Goal: Task Accomplishment & Management: Complete application form

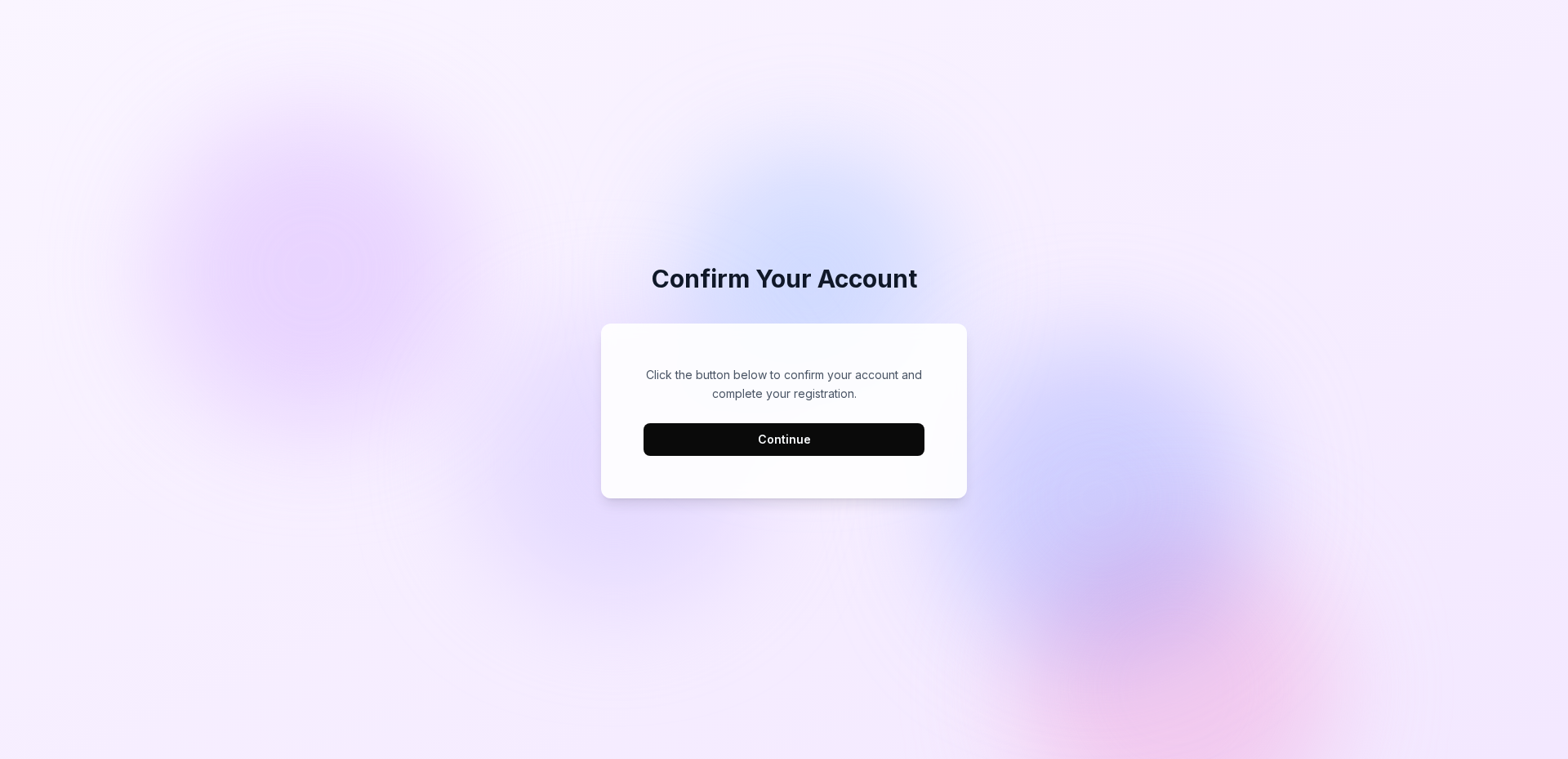
click at [746, 444] on button "Continue" at bounding box center [784, 439] width 281 height 33
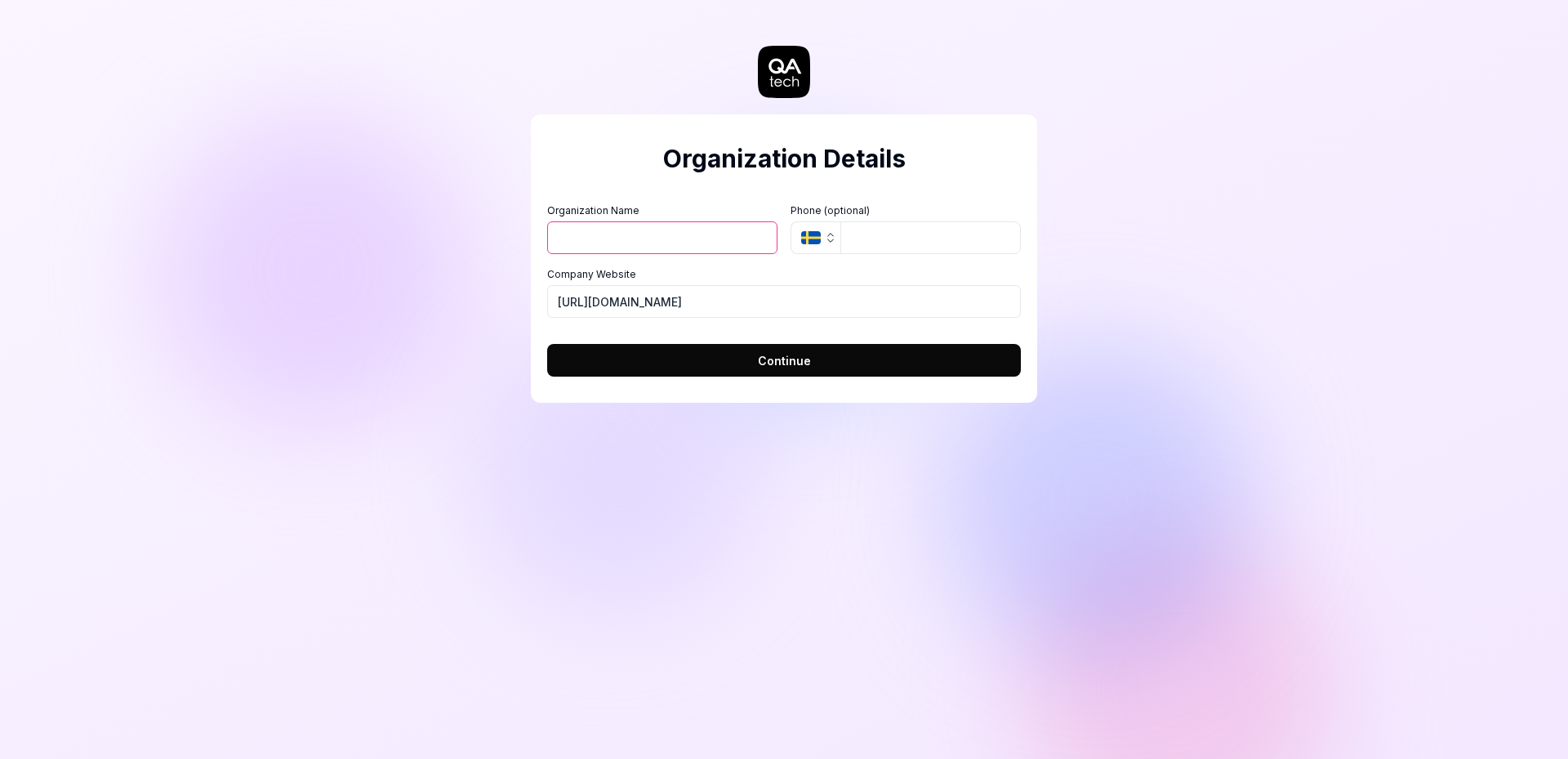
click at [613, 228] on input "Organization Name" at bounding box center [663, 238] width 230 height 33
click at [646, 251] on input "Organization Name" at bounding box center [663, 238] width 230 height 33
type input "aaa"
click at [713, 363] on button "Continue" at bounding box center [784, 360] width 473 height 33
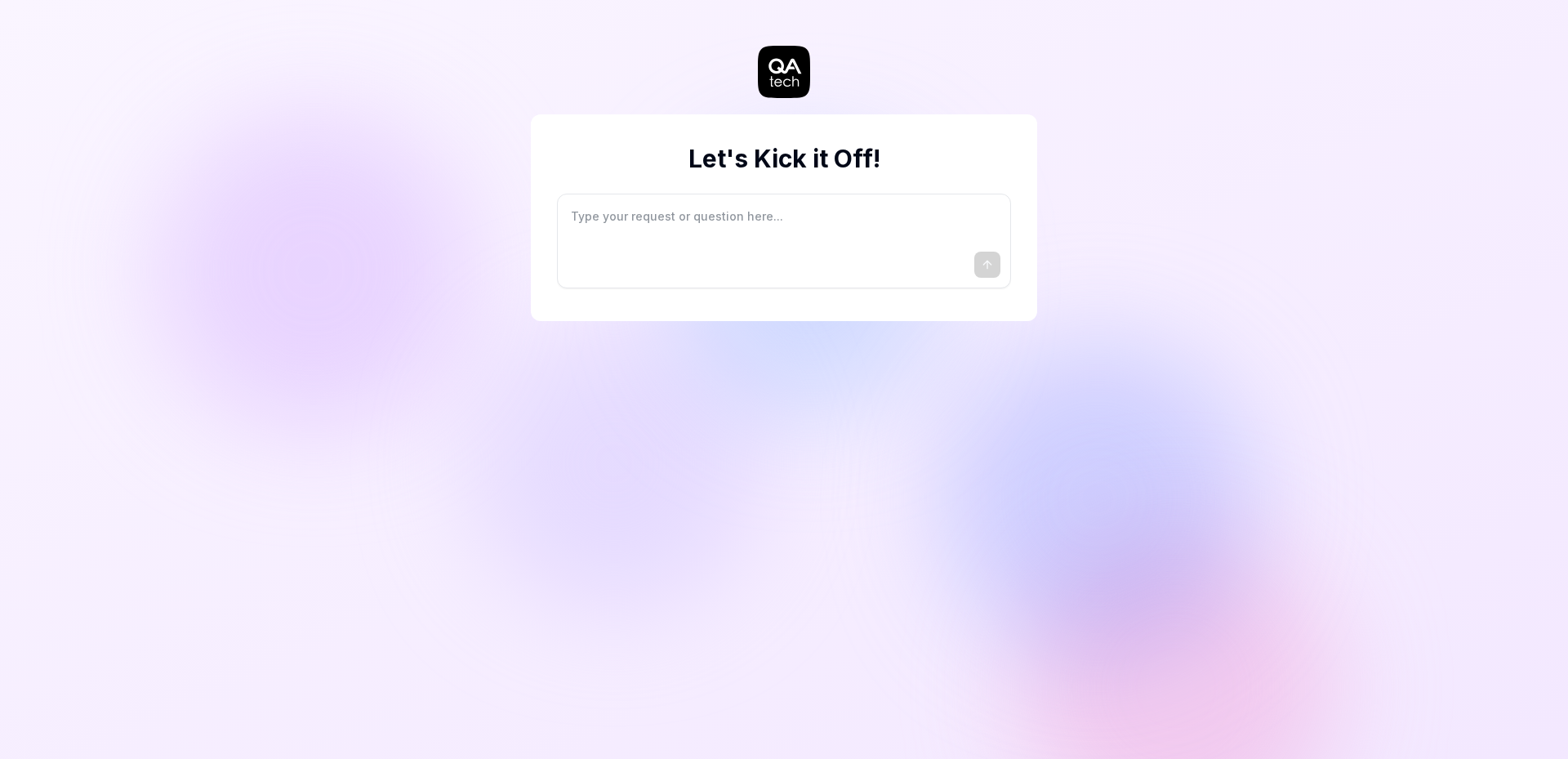
type textarea "*"
type textarea "I"
type textarea "*"
type textarea "I"
type textarea "*"
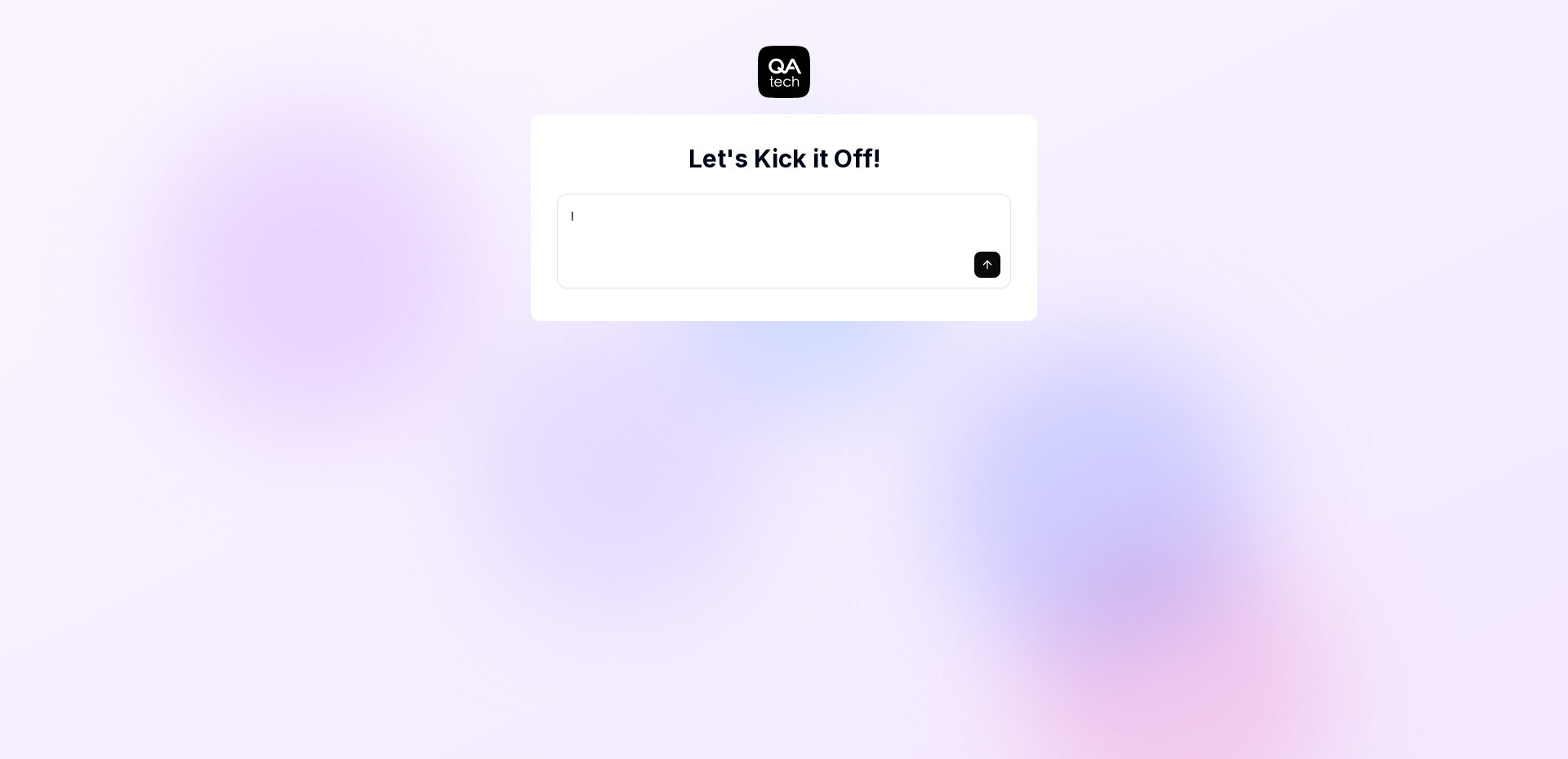
type textarea "I w"
type textarea "*"
type textarea "I wa"
type textarea "*"
type textarea "I wan"
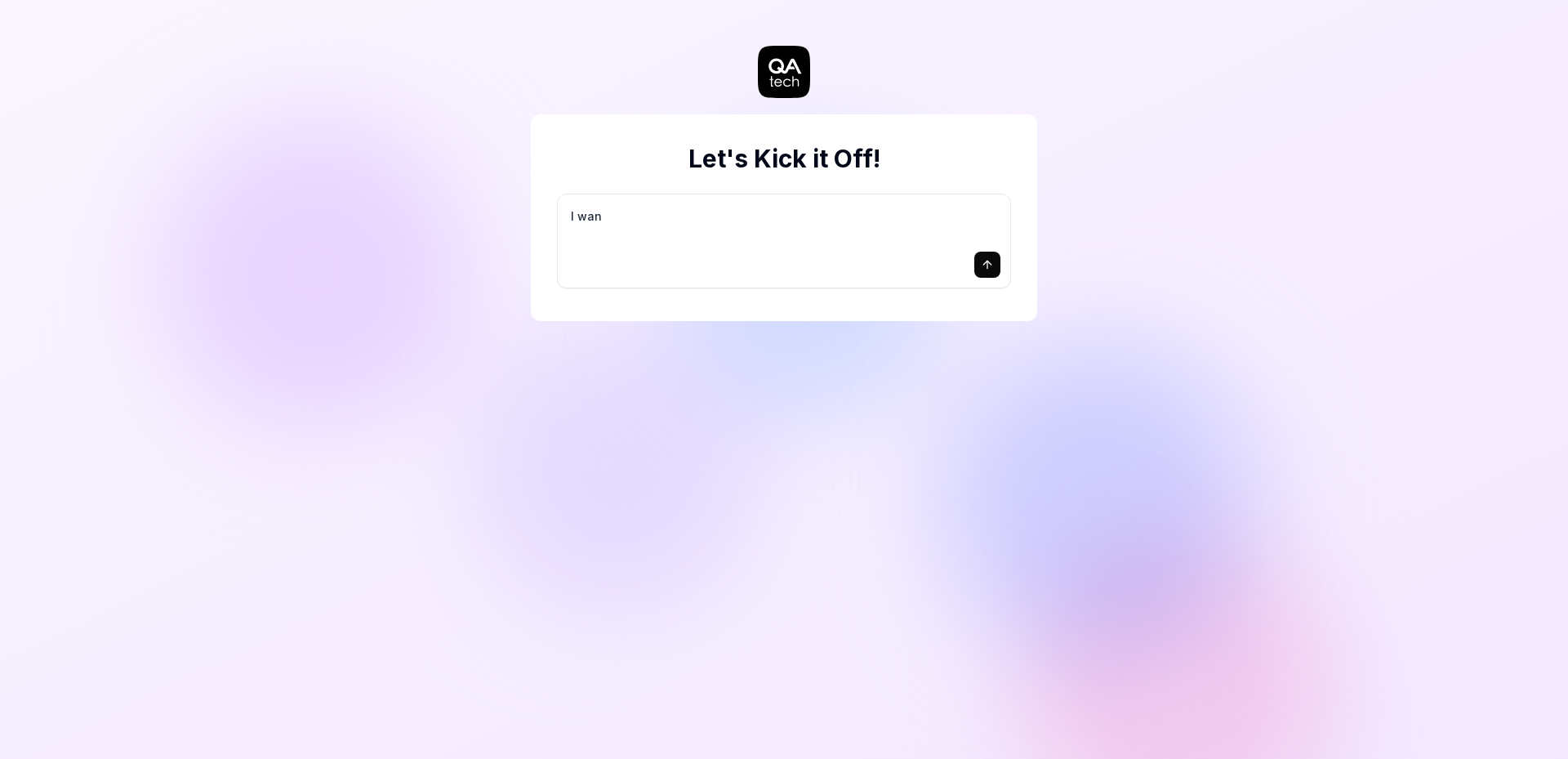
type textarea "*"
type textarea "I want"
type textarea "*"
type textarea "I want"
type textarea "*"
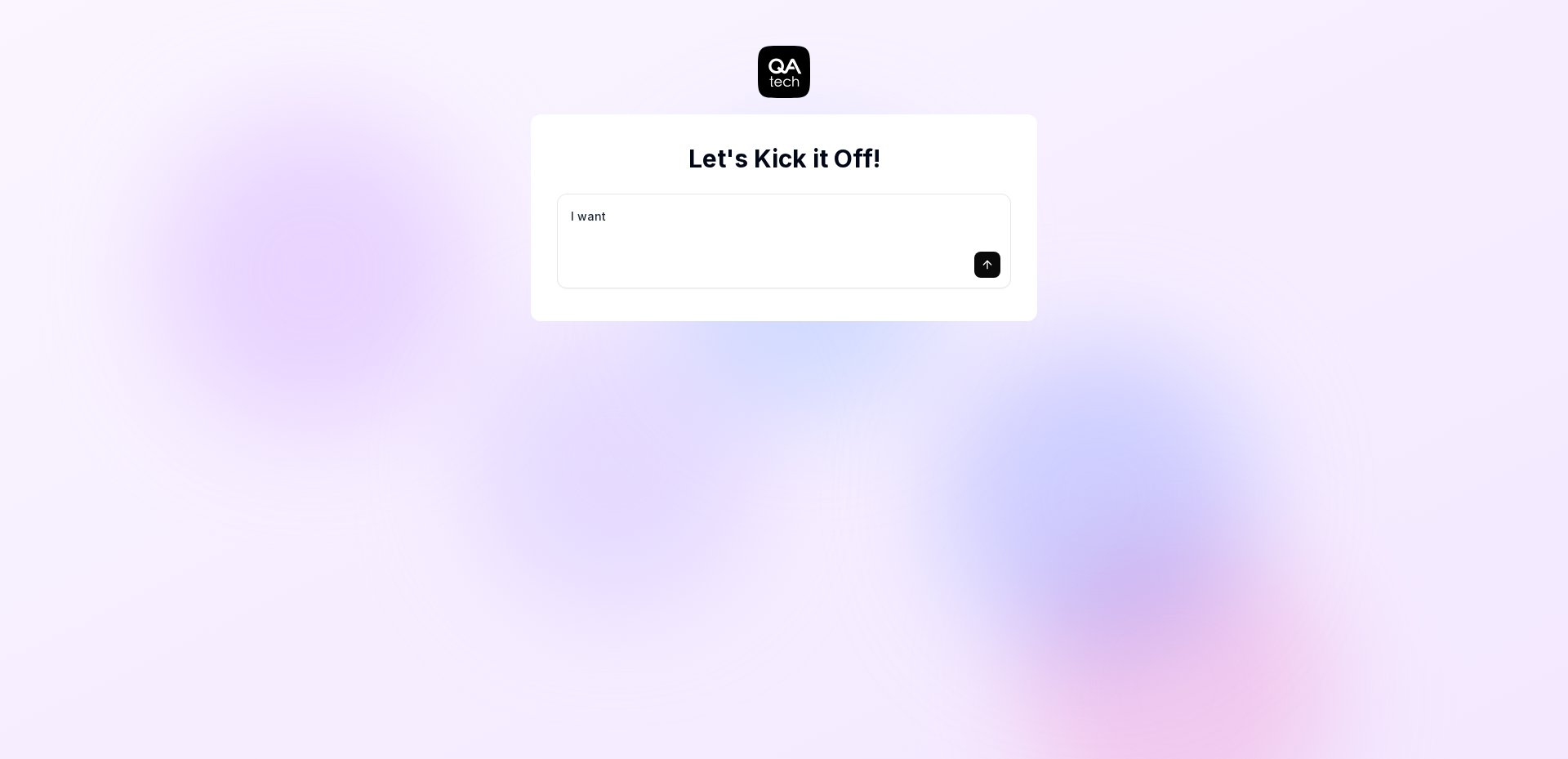
type textarea "I want a"
type textarea "*"
type textarea "I want a"
type textarea "*"
type textarea "I want a g"
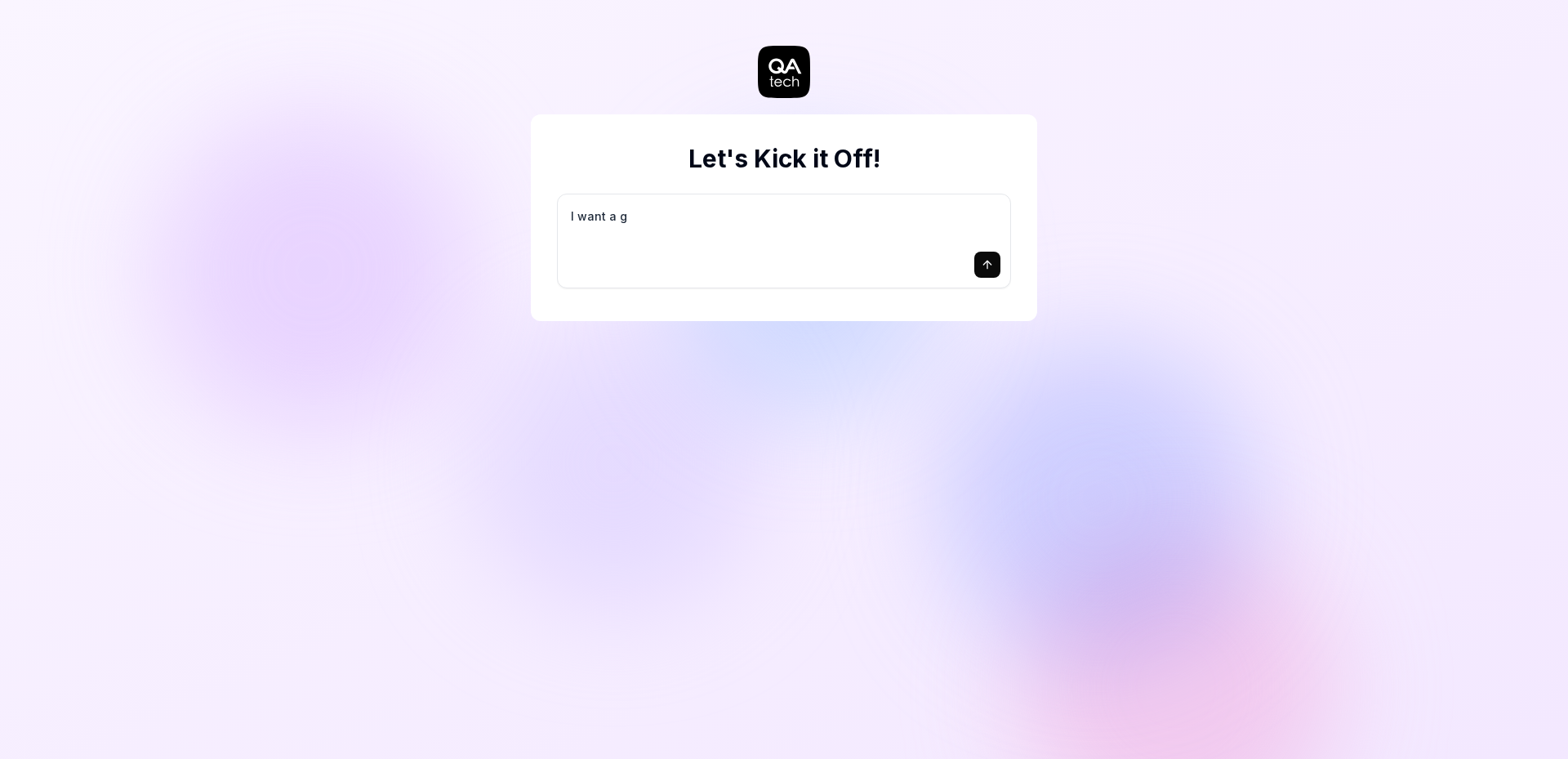
type textarea "*"
type textarea "I want a go"
type textarea "*"
type textarea "I want a goo"
type textarea "*"
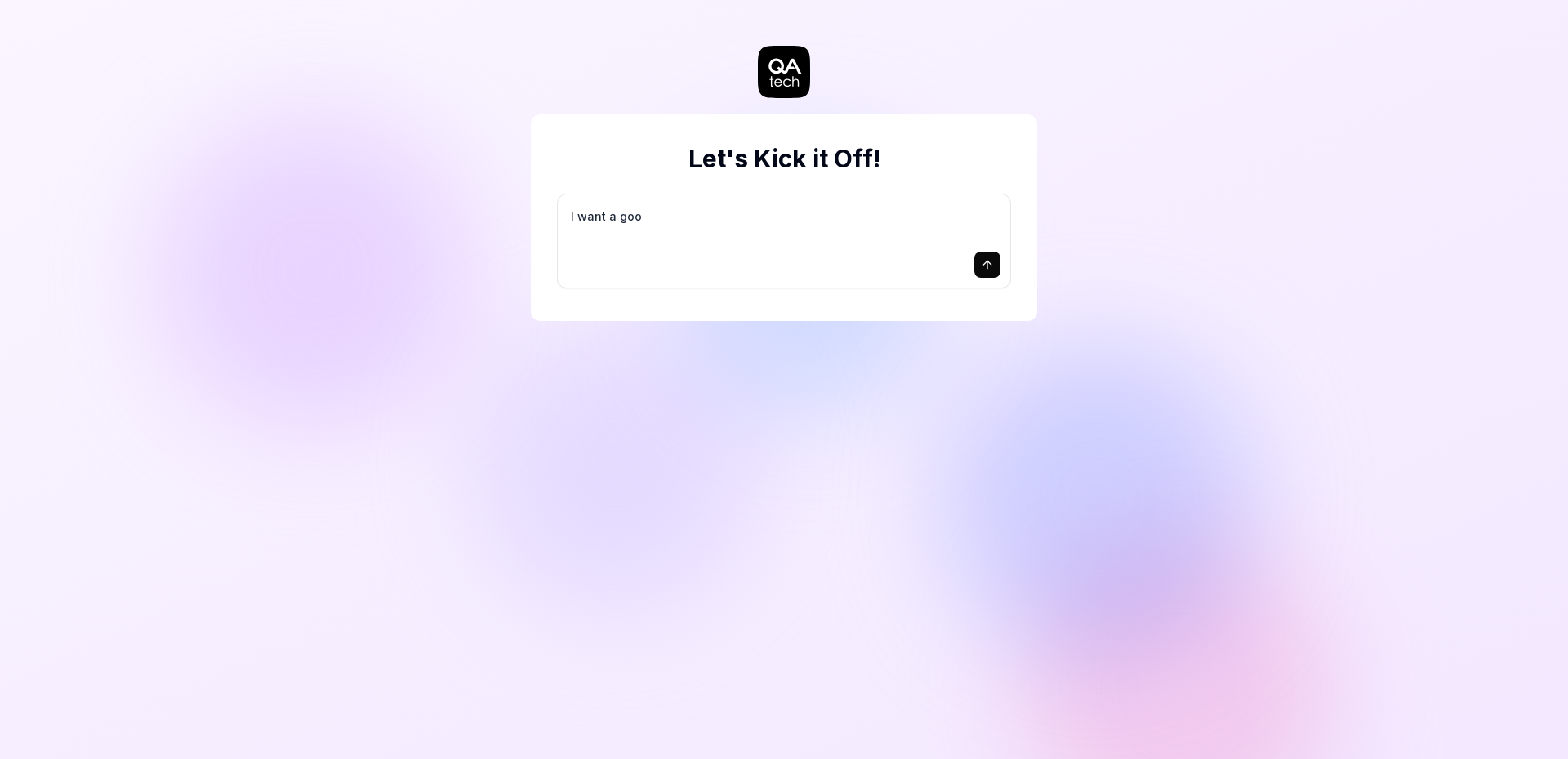
type textarea "I want a good"
type textarea "*"
type textarea "I want a good"
type textarea "*"
type textarea "I want a good t"
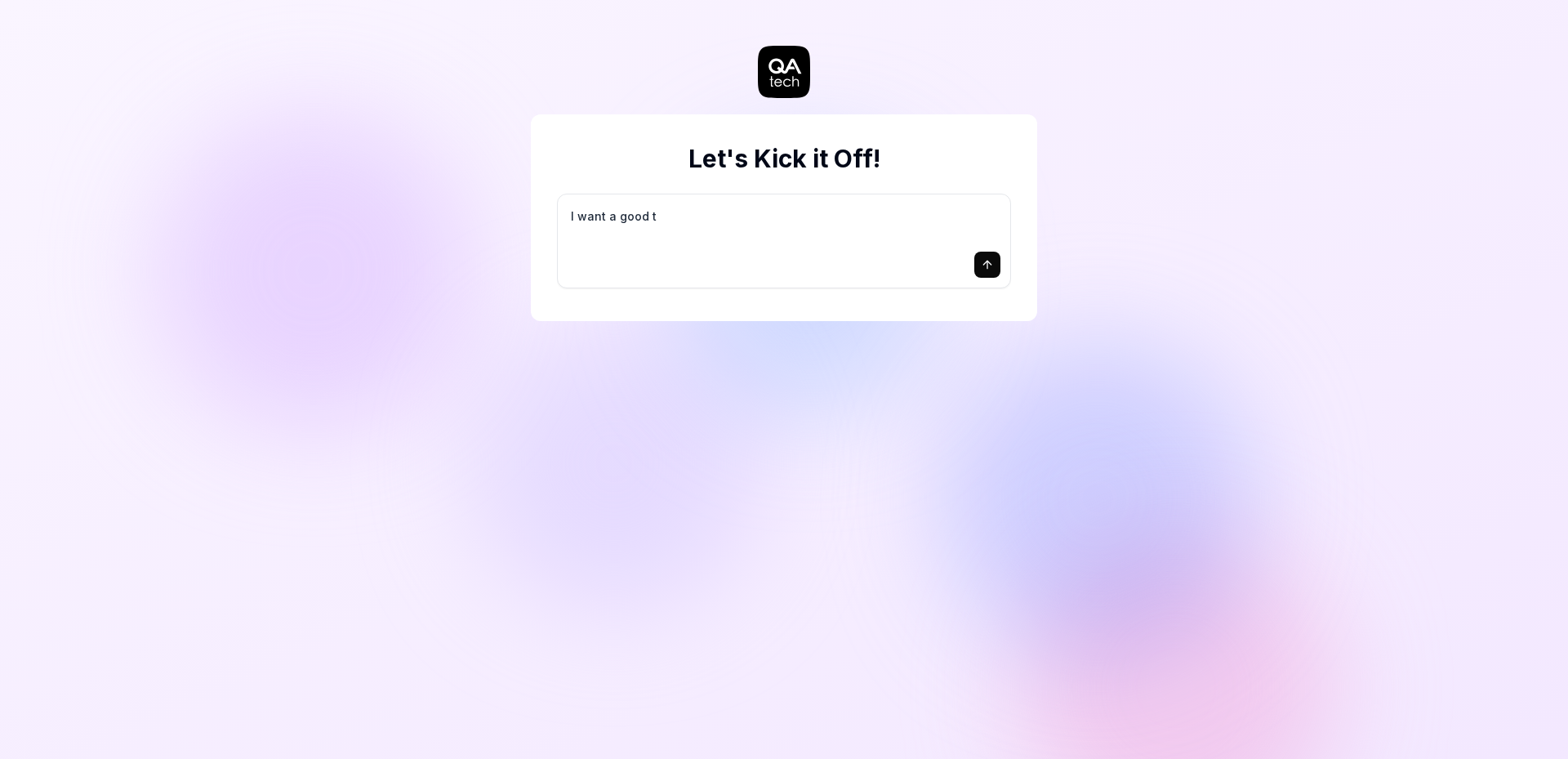
type textarea "*"
type textarea "I want a good te"
type textarea "*"
type textarea "I want a good tes"
type textarea "*"
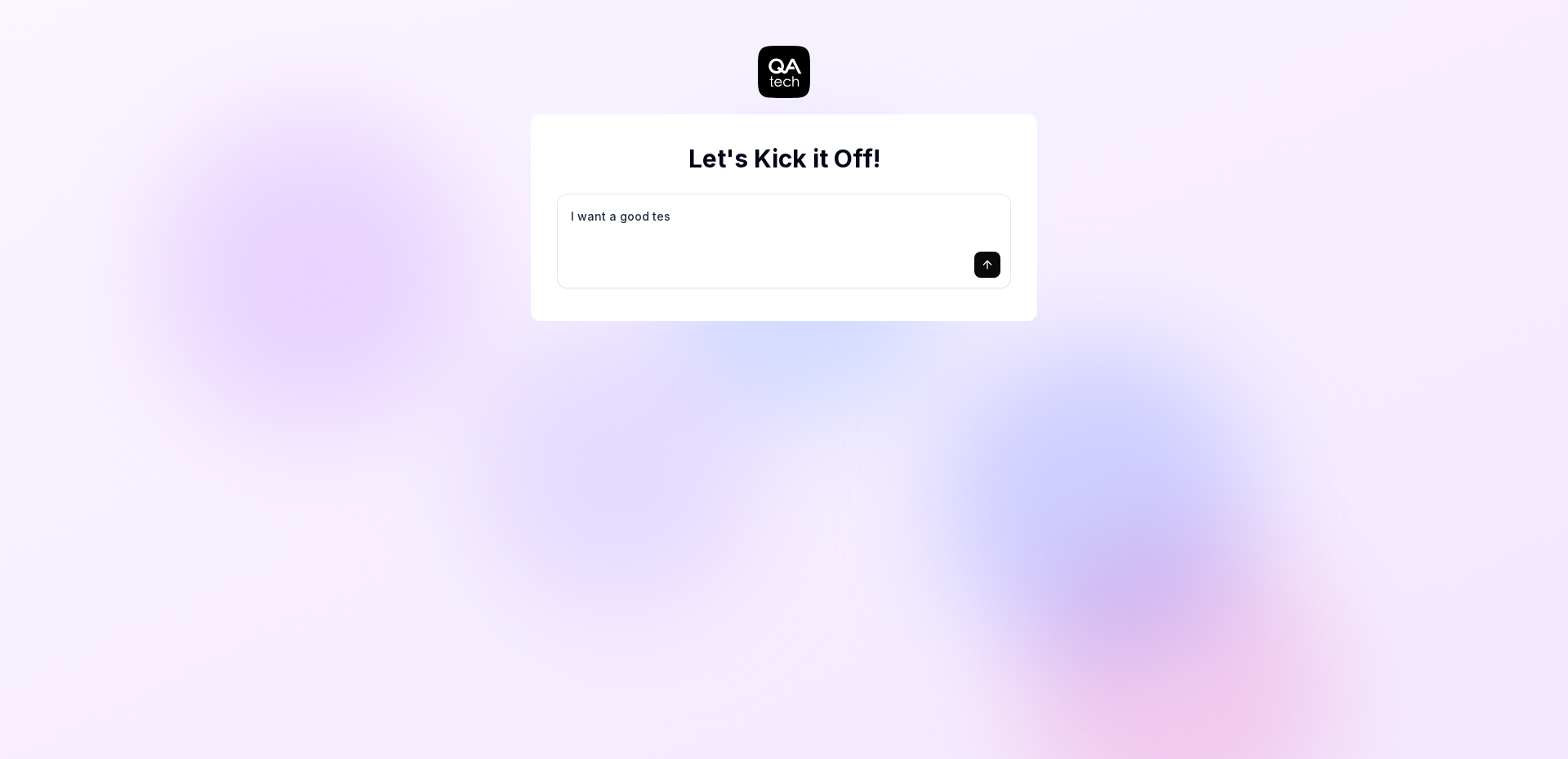
type textarea "I want a good test"
type textarea "*"
type textarea "I want a good test"
type textarea "*"
type textarea "I want a good test s"
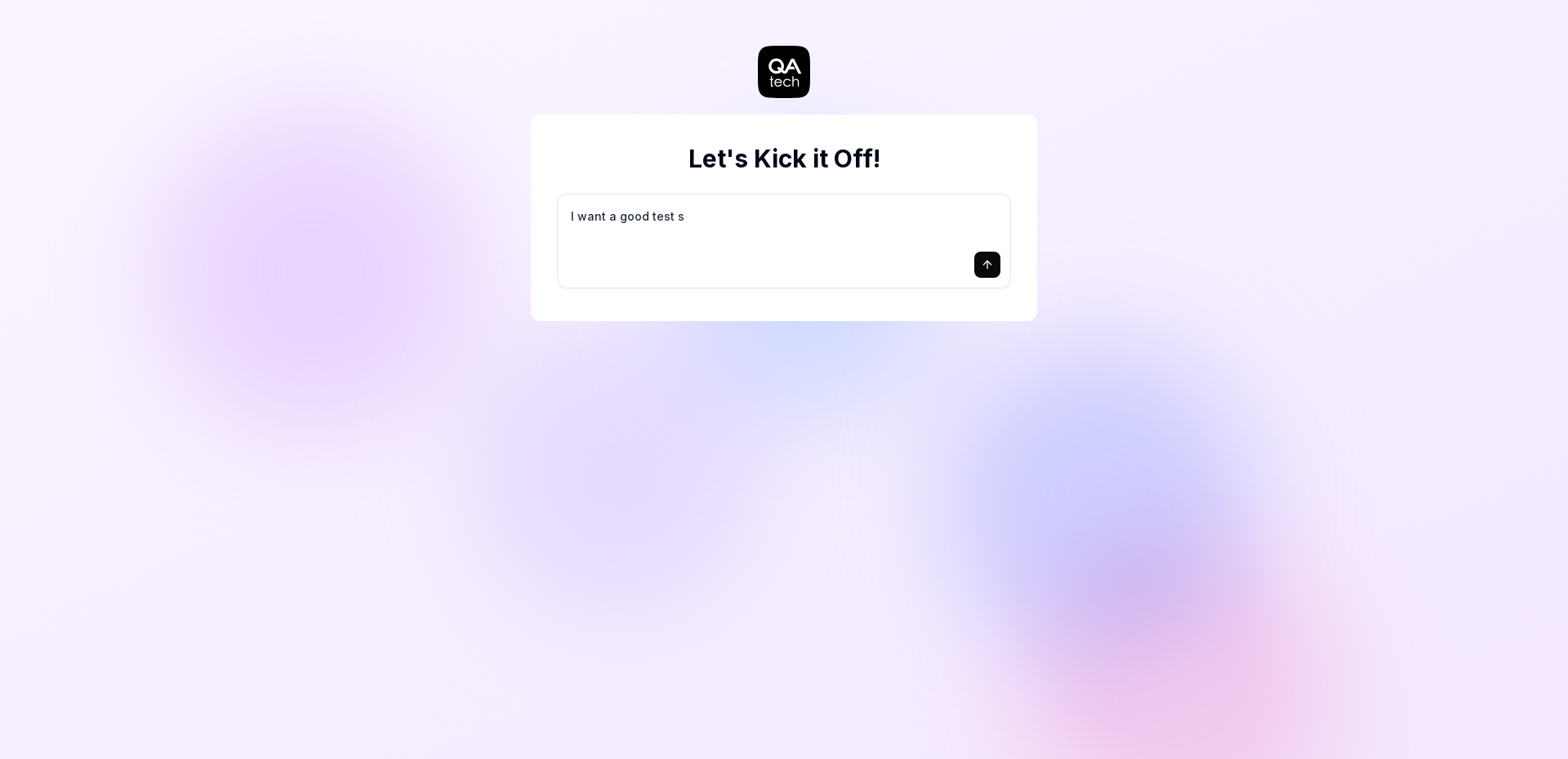
type textarea "*"
type textarea "I want a good test se"
type textarea "*"
type textarea "I want a good test set"
type textarea "*"
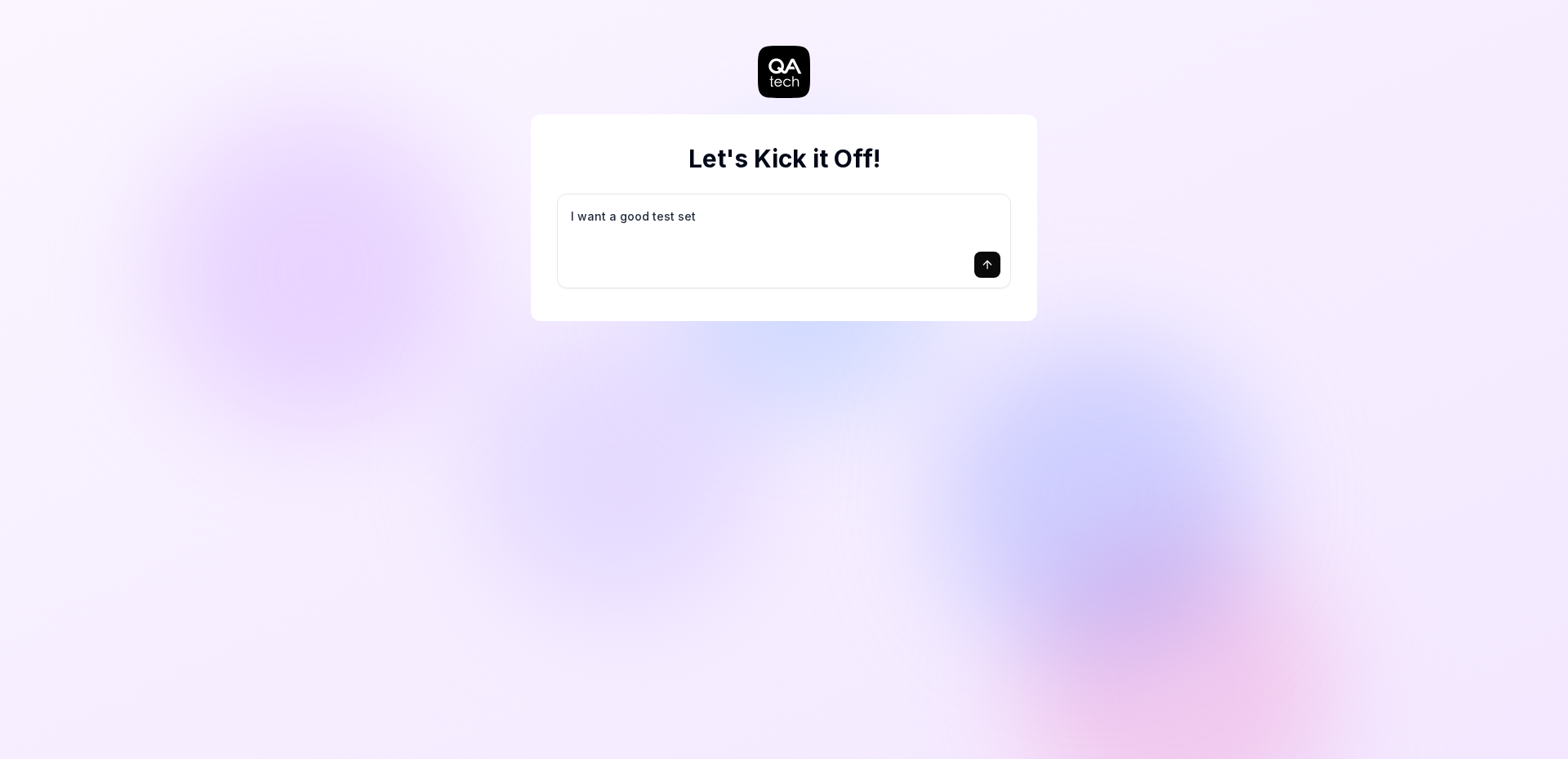
type textarea "I want a good test setu"
type textarea "*"
type textarea "I want a good test setup"
type textarea "*"
type textarea "I want a good test setup"
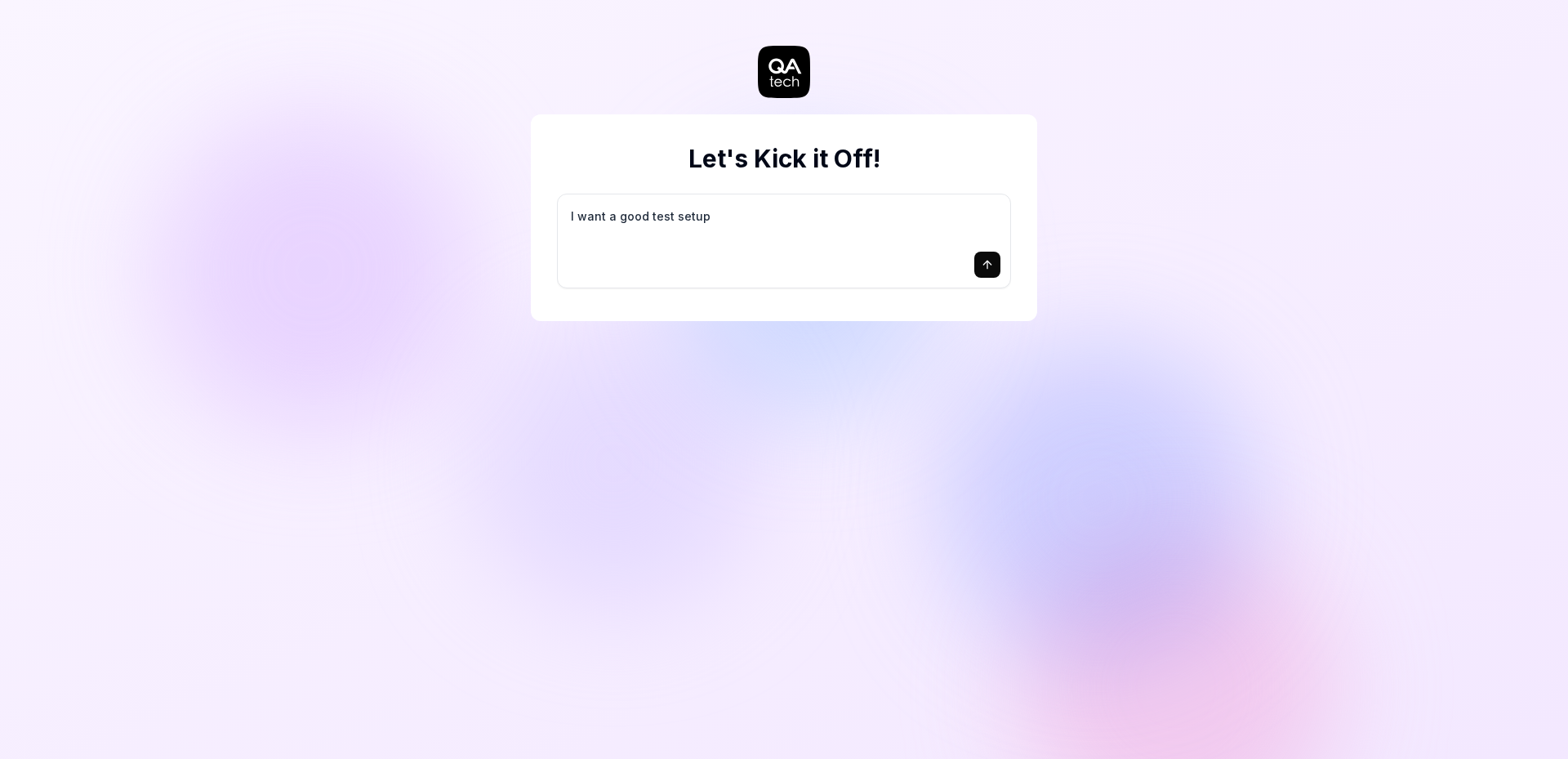
type textarea "*"
type textarea "I want a good test setup f"
type textarea "*"
type textarea "I want a good test setup fo"
type textarea "*"
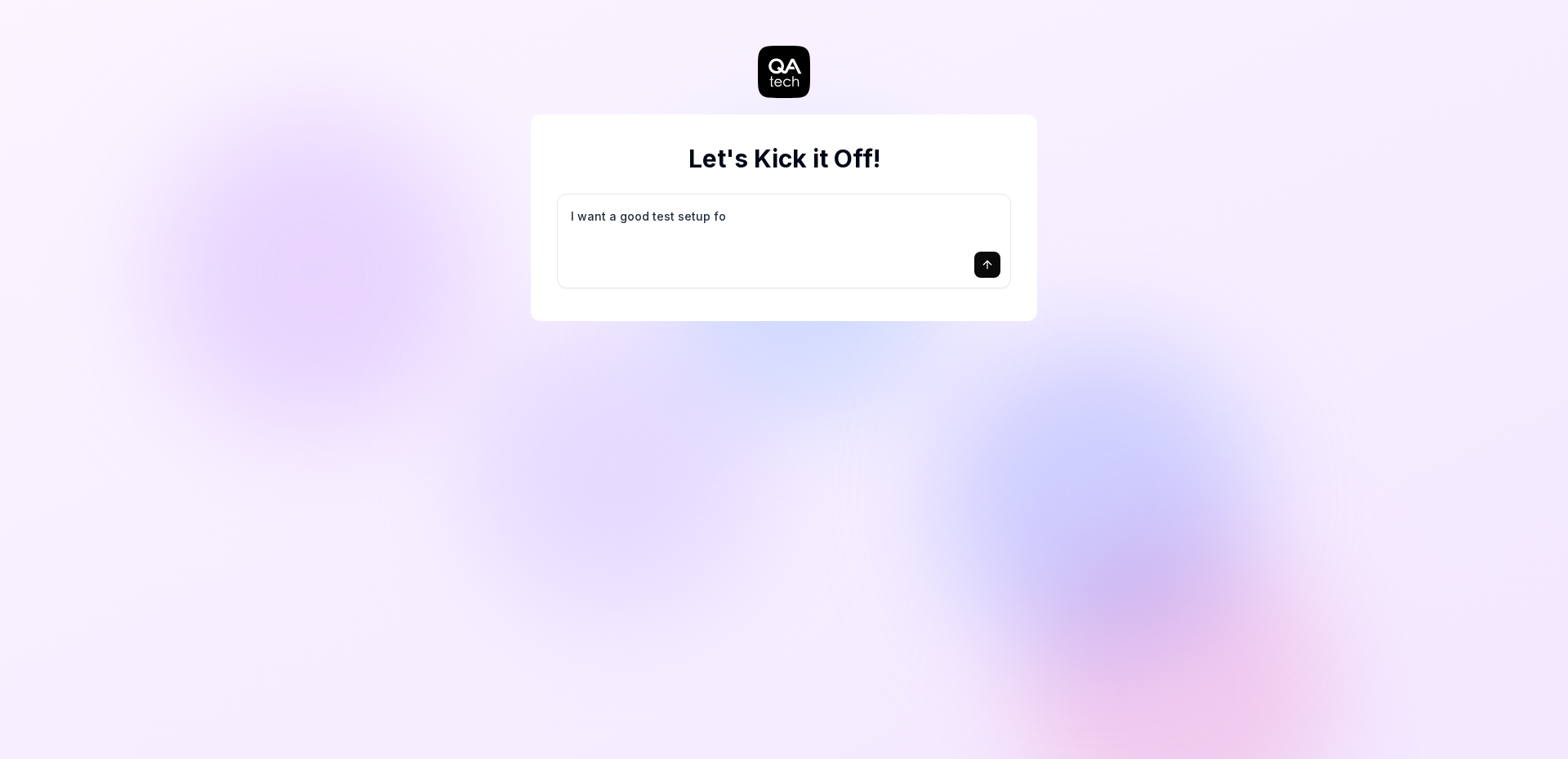
type textarea "I want a good test setup for"
type textarea "*"
type textarea "I want a good test setup for"
type textarea "*"
type textarea "I want a good test setup for m"
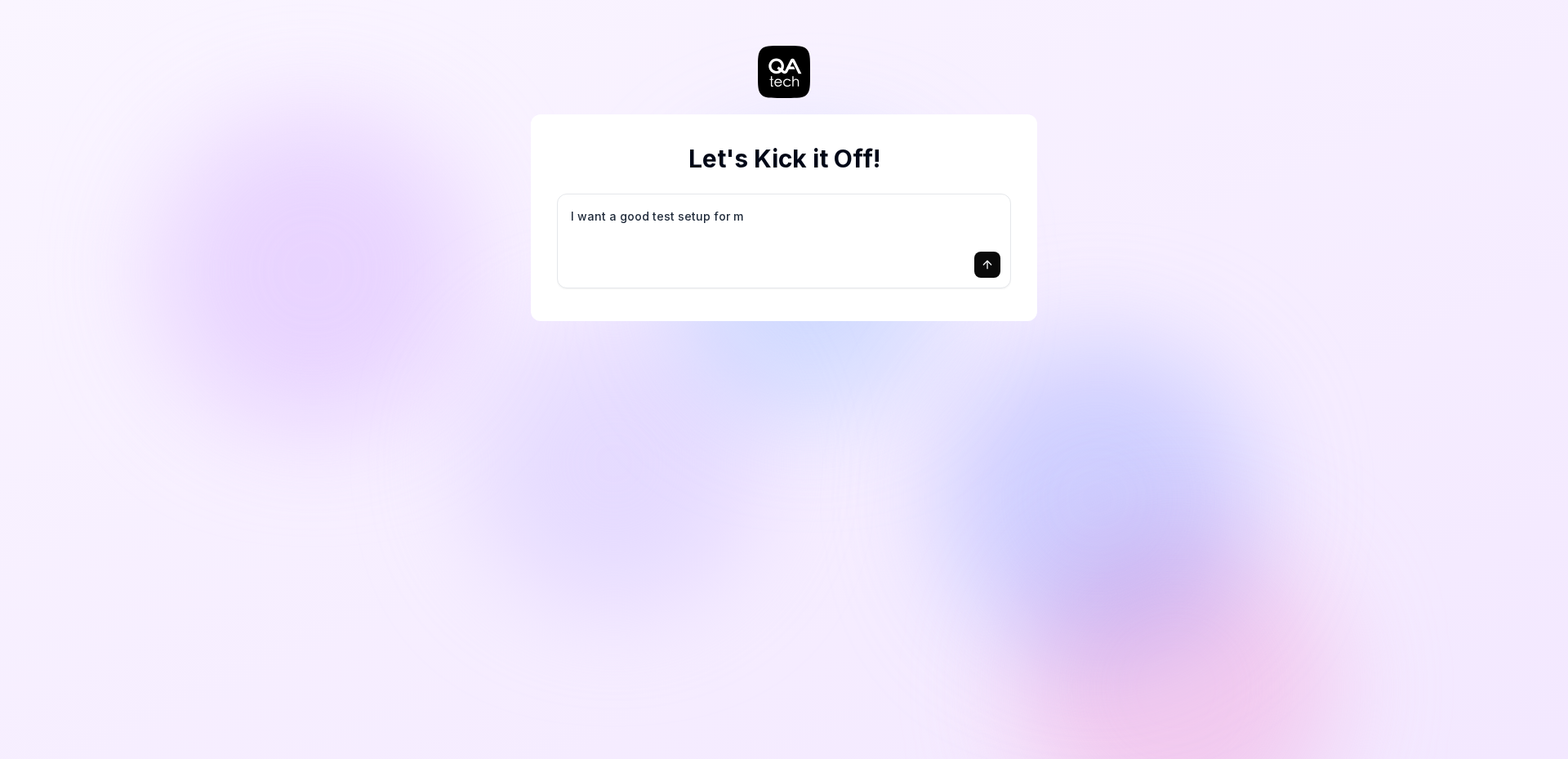
type textarea "*"
type textarea "I want a good test setup for my"
type textarea "*"
type textarea "I want a good test setup for my"
type textarea "*"
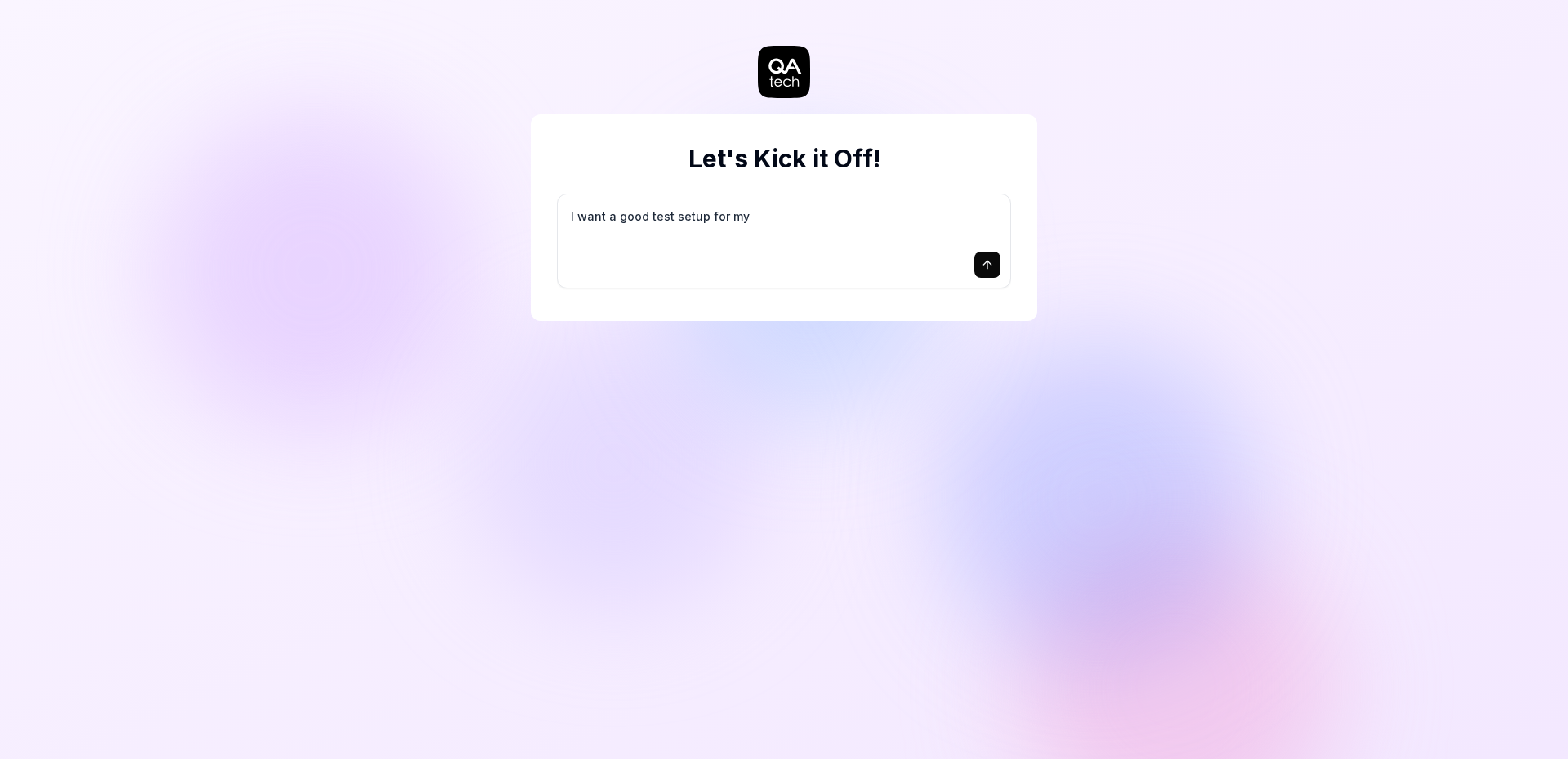
type textarea "I want a good test setup for my s"
type textarea "*"
type textarea "I want a good test setup for my si"
type textarea "*"
type textarea "I want a good test setup for my sit"
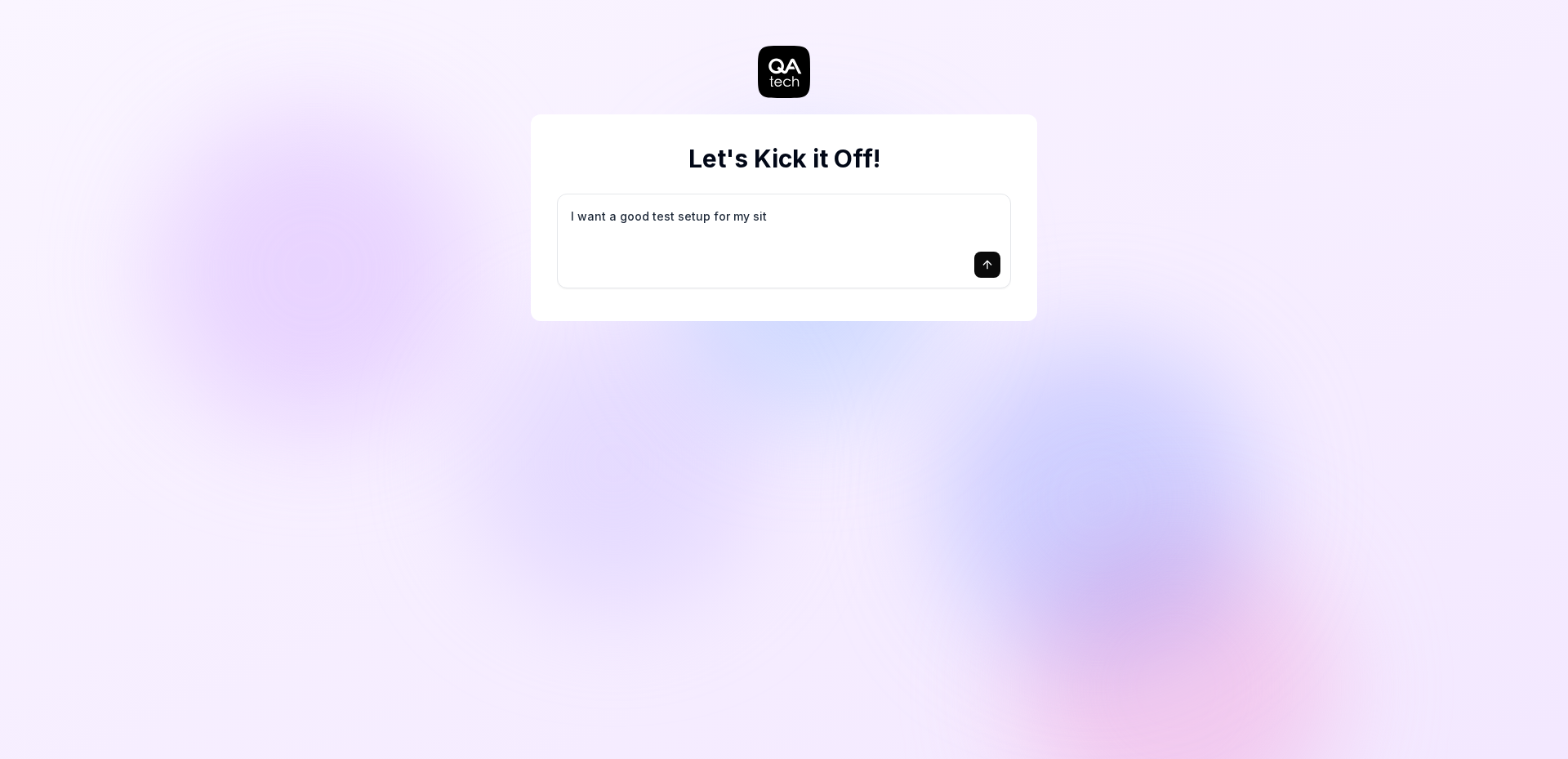
type textarea "*"
type textarea "I want a good test setup for my site"
type textarea "*"
type textarea "I want a good test setup for my site"
type textarea "*"
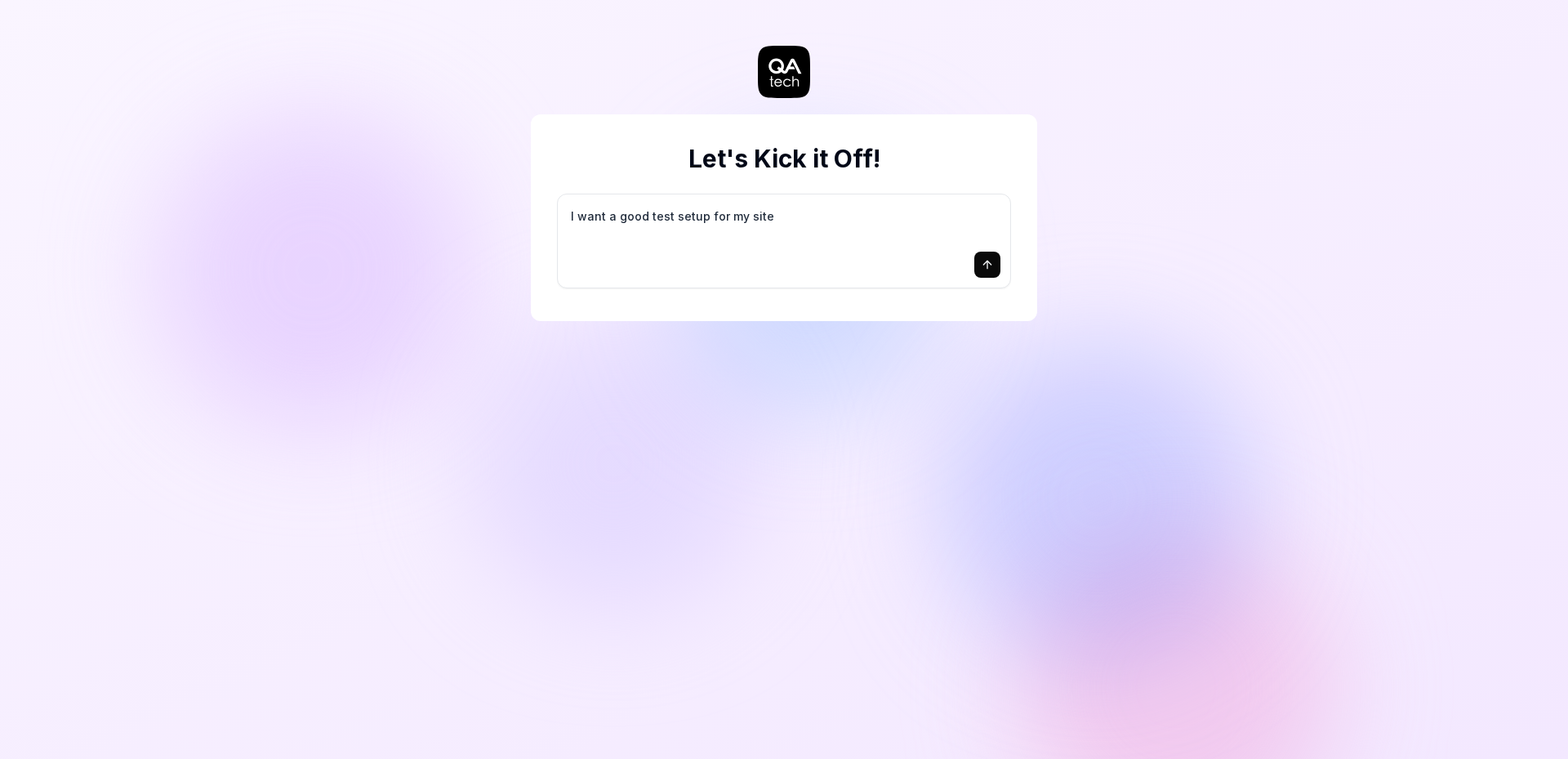
type textarea "I want a good test setup for my site -"
type textarea "*"
type textarea "I want a good test setup for my site -"
type textarea "*"
type textarea "I want a good test setup for my site - h"
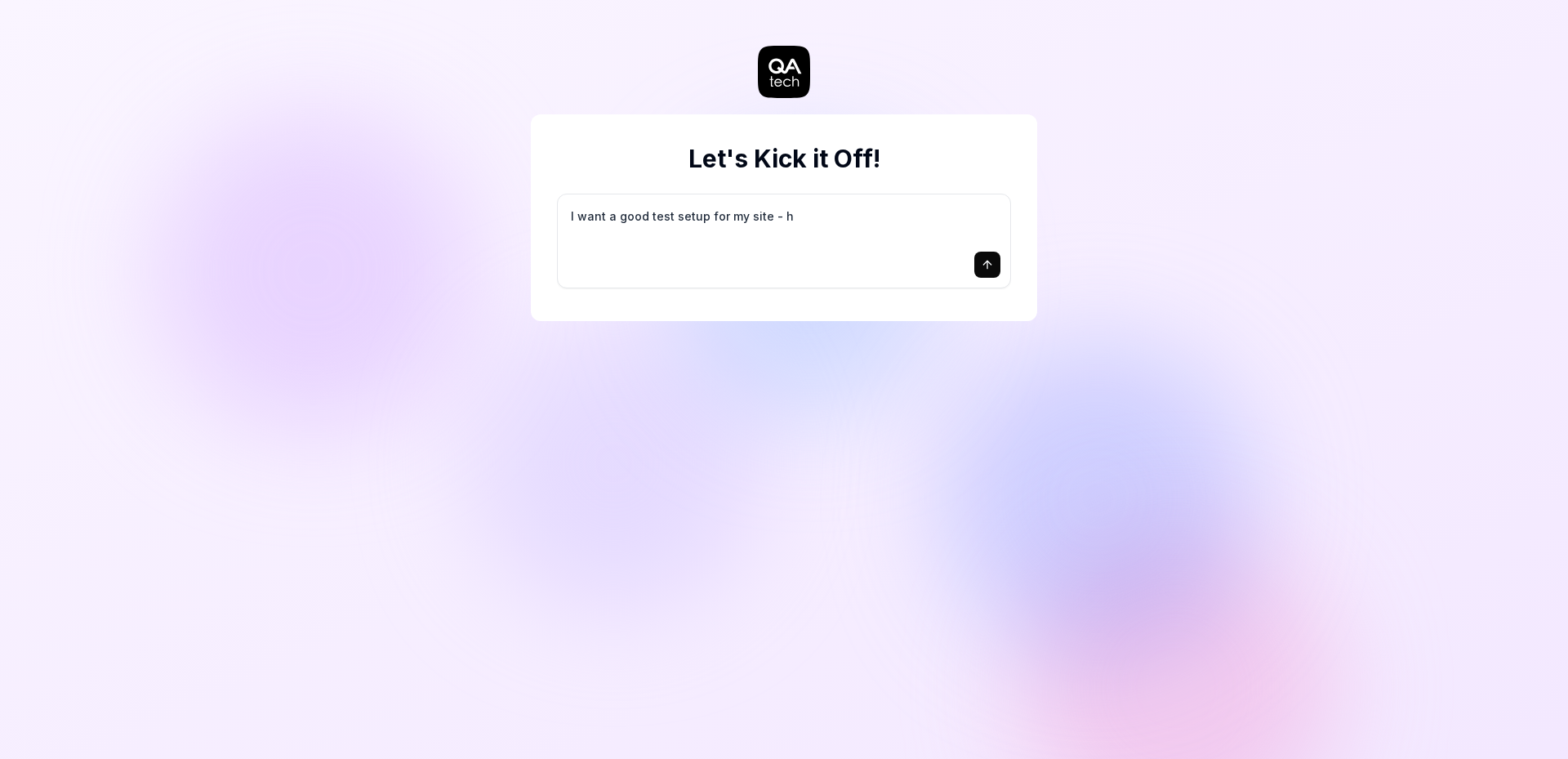
type textarea "*"
type textarea "I want a good test setup for my site - he"
type textarea "*"
type textarea "I want a good test setup for my site - hel"
type textarea "*"
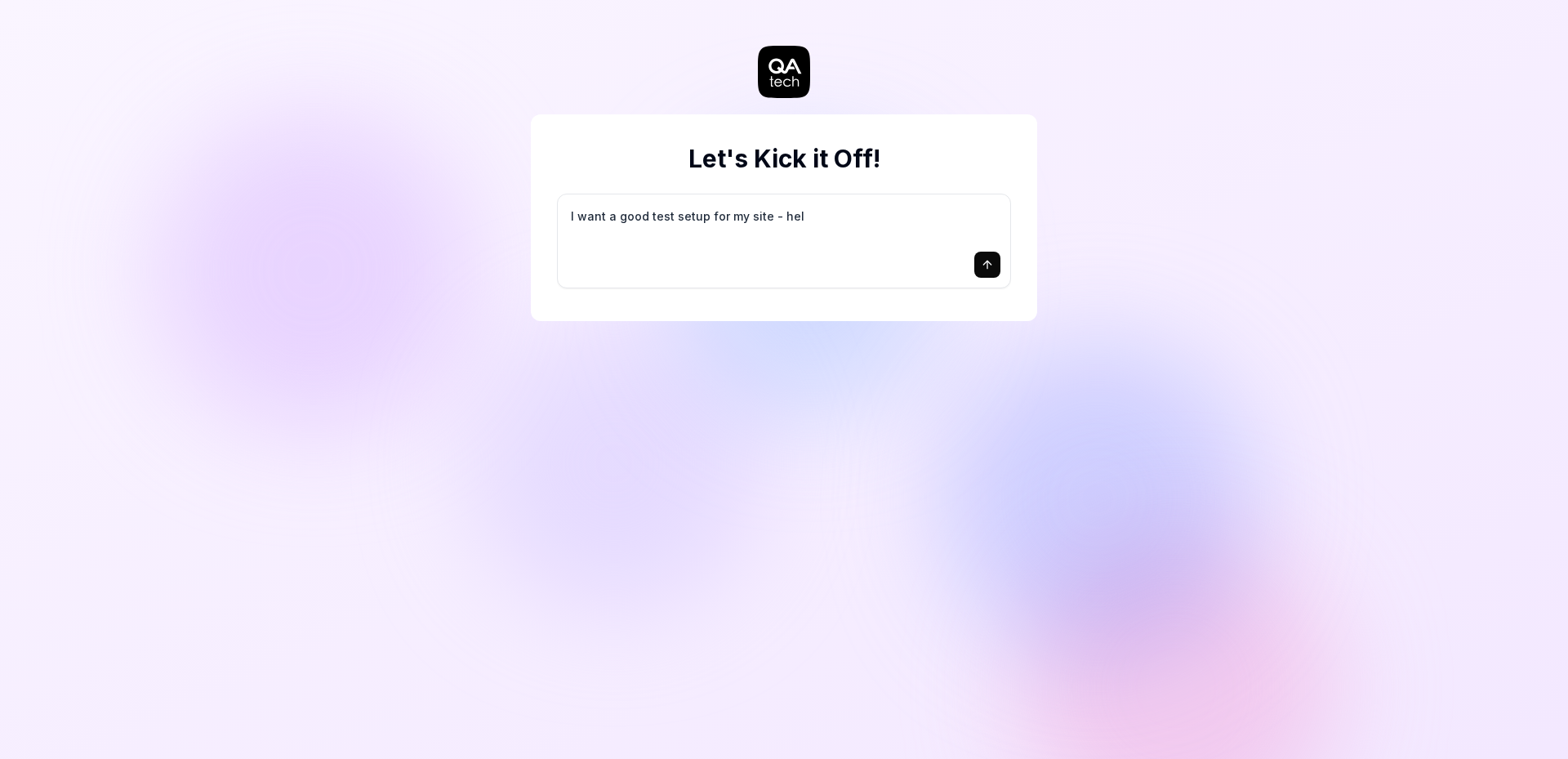
type textarea "I want a good test setup for my site - help"
type textarea "*"
type textarea "I want a good test setup for my site - help"
type textarea "*"
type textarea "I want a good test setup for my site - help m"
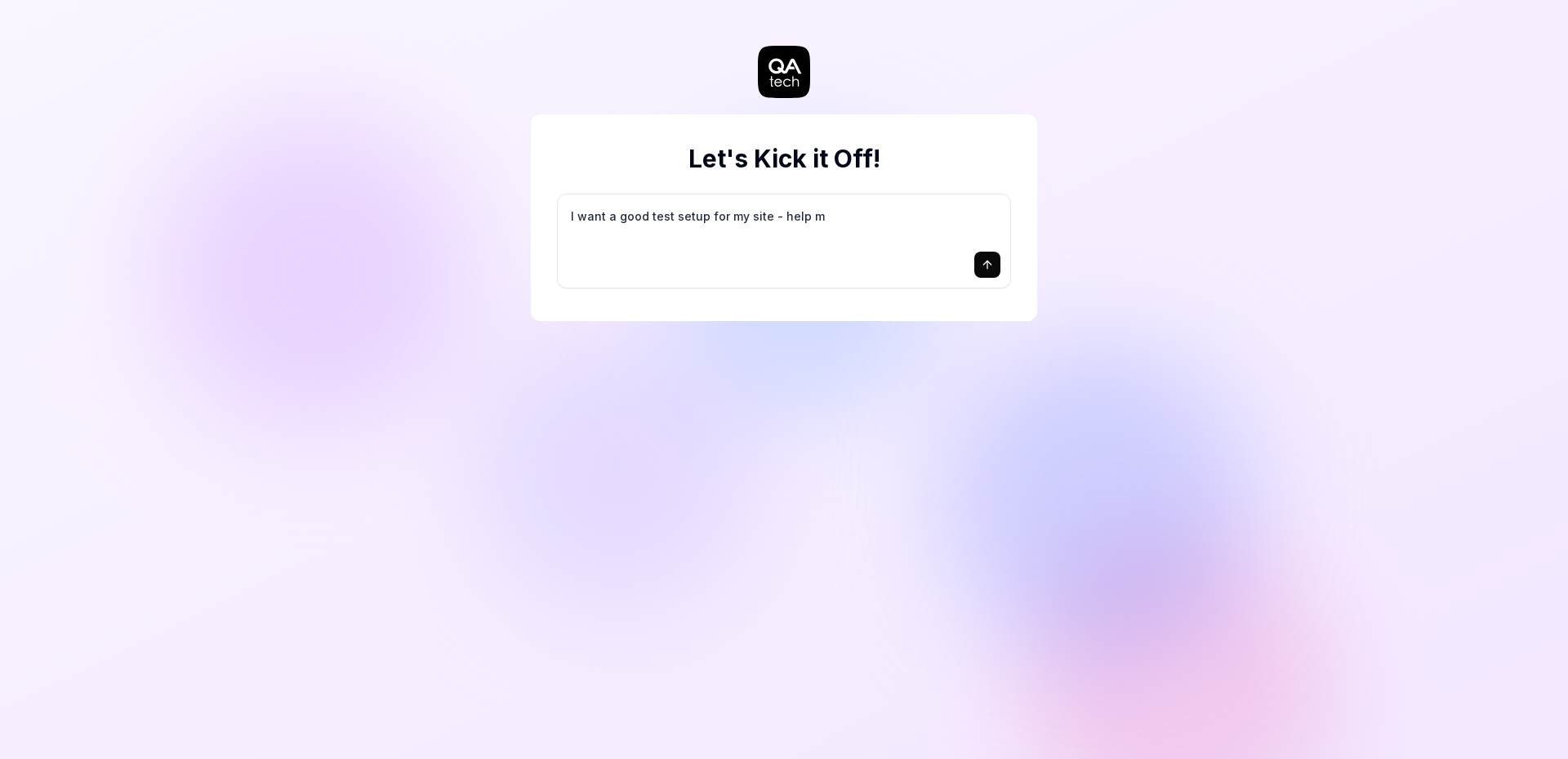
type textarea "*"
type textarea "I want a good test setup for my site - help me"
type textarea "*"
type textarea "I want a good test setup for my site - help me"
type textarea "*"
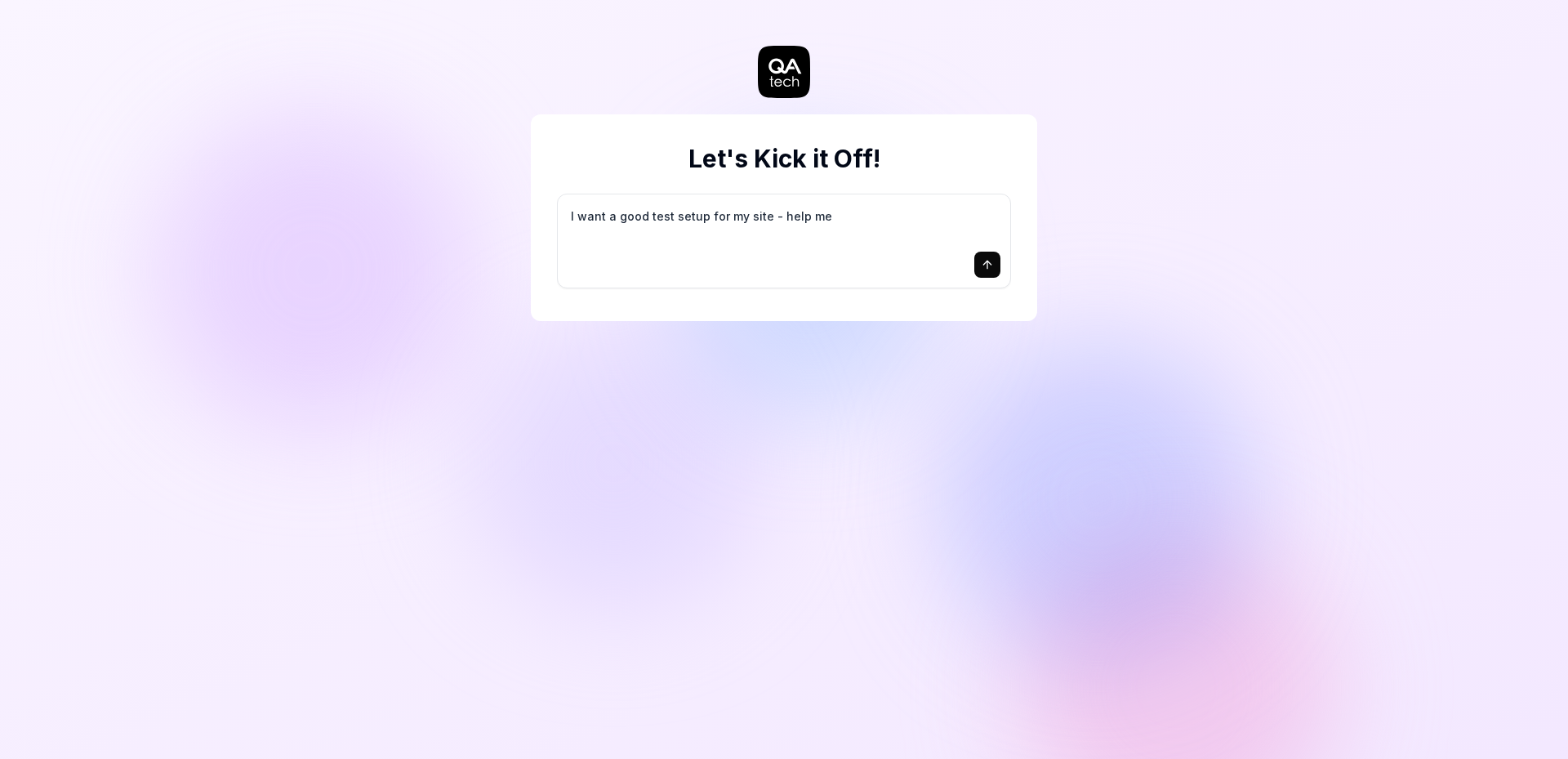
type textarea "I want a good test setup for my site - help me c"
type textarea "*"
type textarea "I want a good test setup for my site - help me cr"
type textarea "*"
type textarea "I want a good test setup for my site - help me cre"
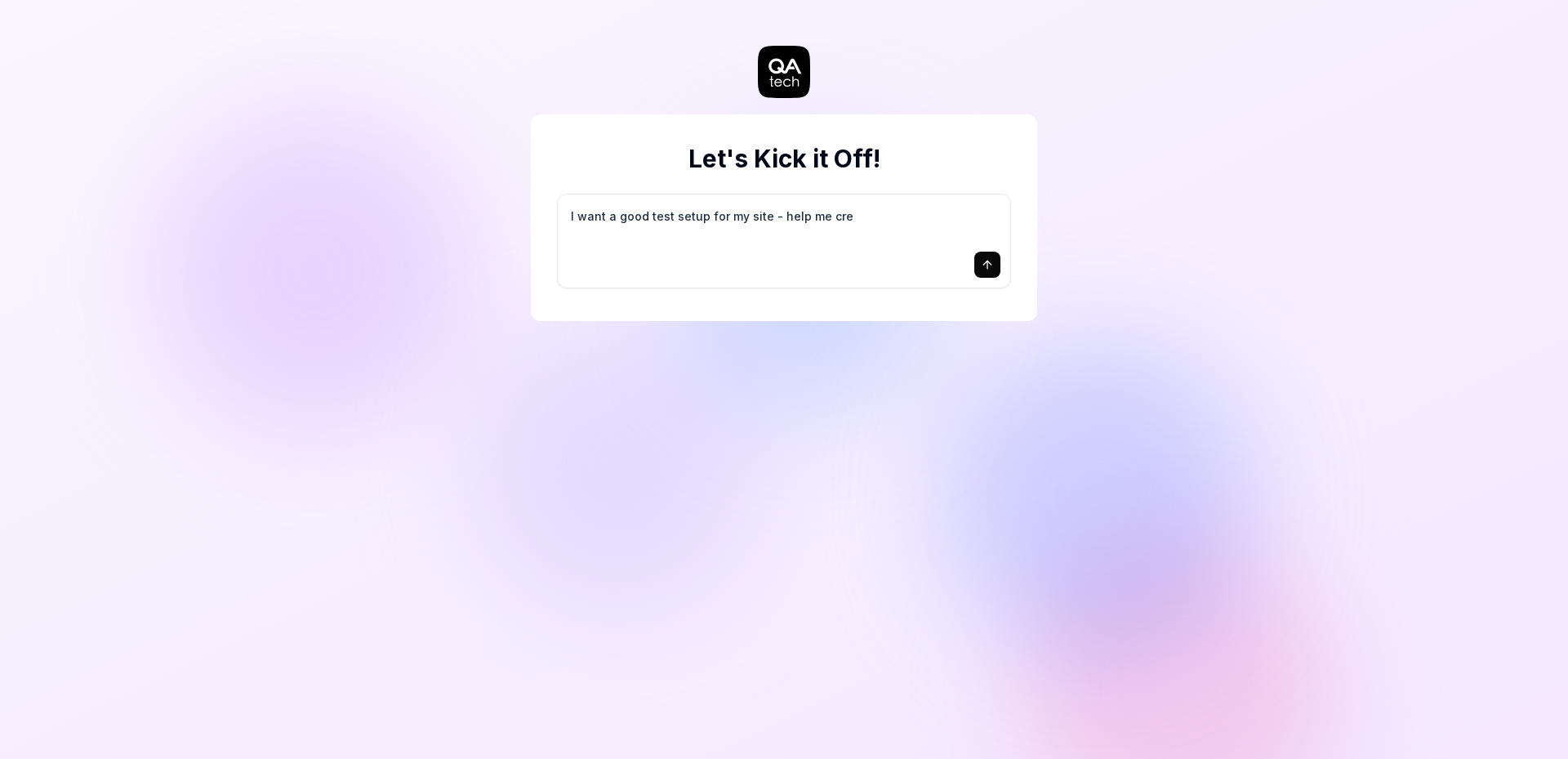
type textarea "*"
type textarea "I want a good test setup for my site - help me crea"
type textarea "*"
type textarea "I want a good test setup for my site - help me creat"
type textarea "*"
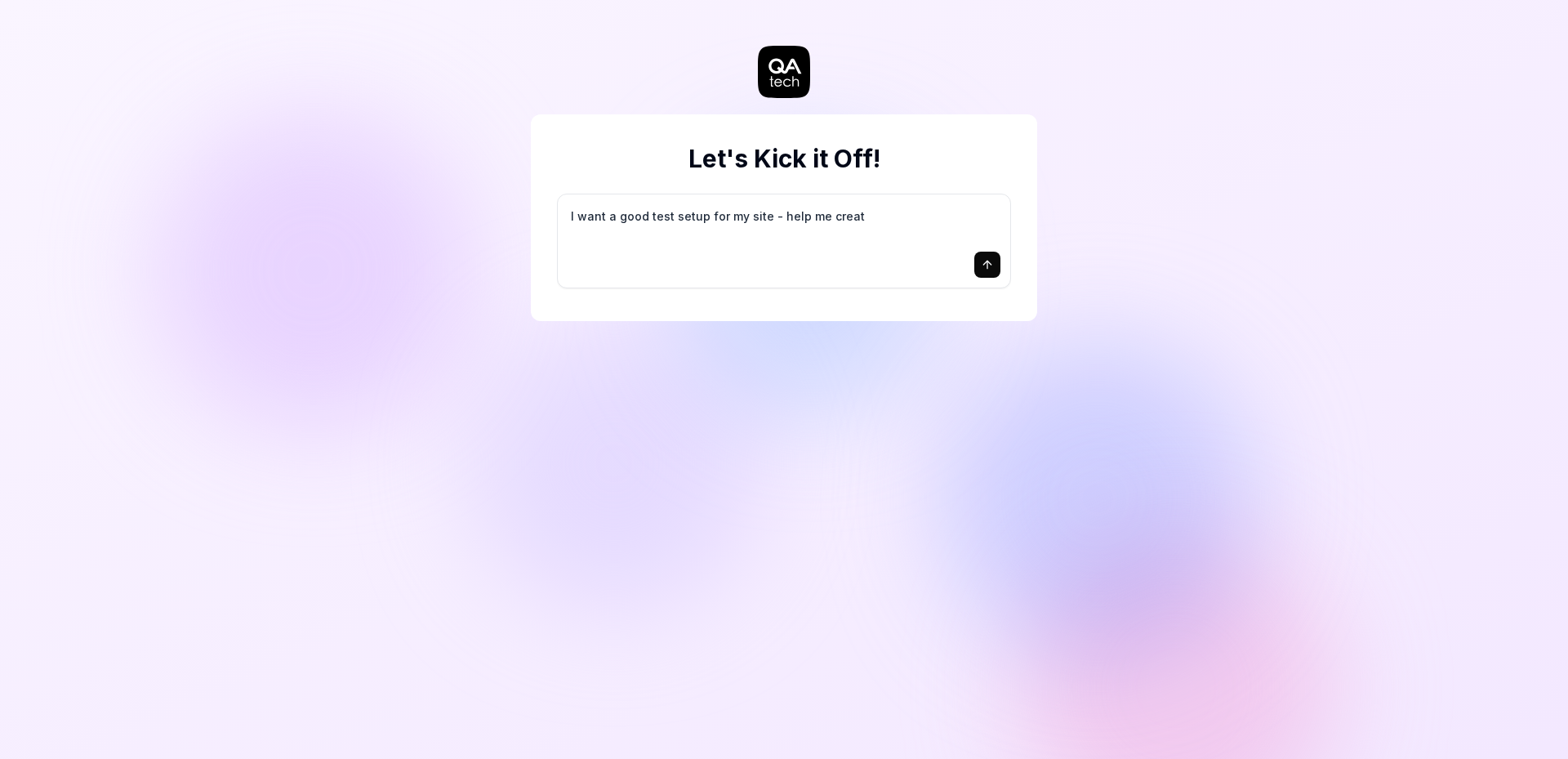
type textarea "I want a good test setup for my site - help me create"
type textarea "*"
type textarea "I want a good test setup for my site - help me create"
type textarea "*"
type textarea "I want a good test setup for my site - help me create t"
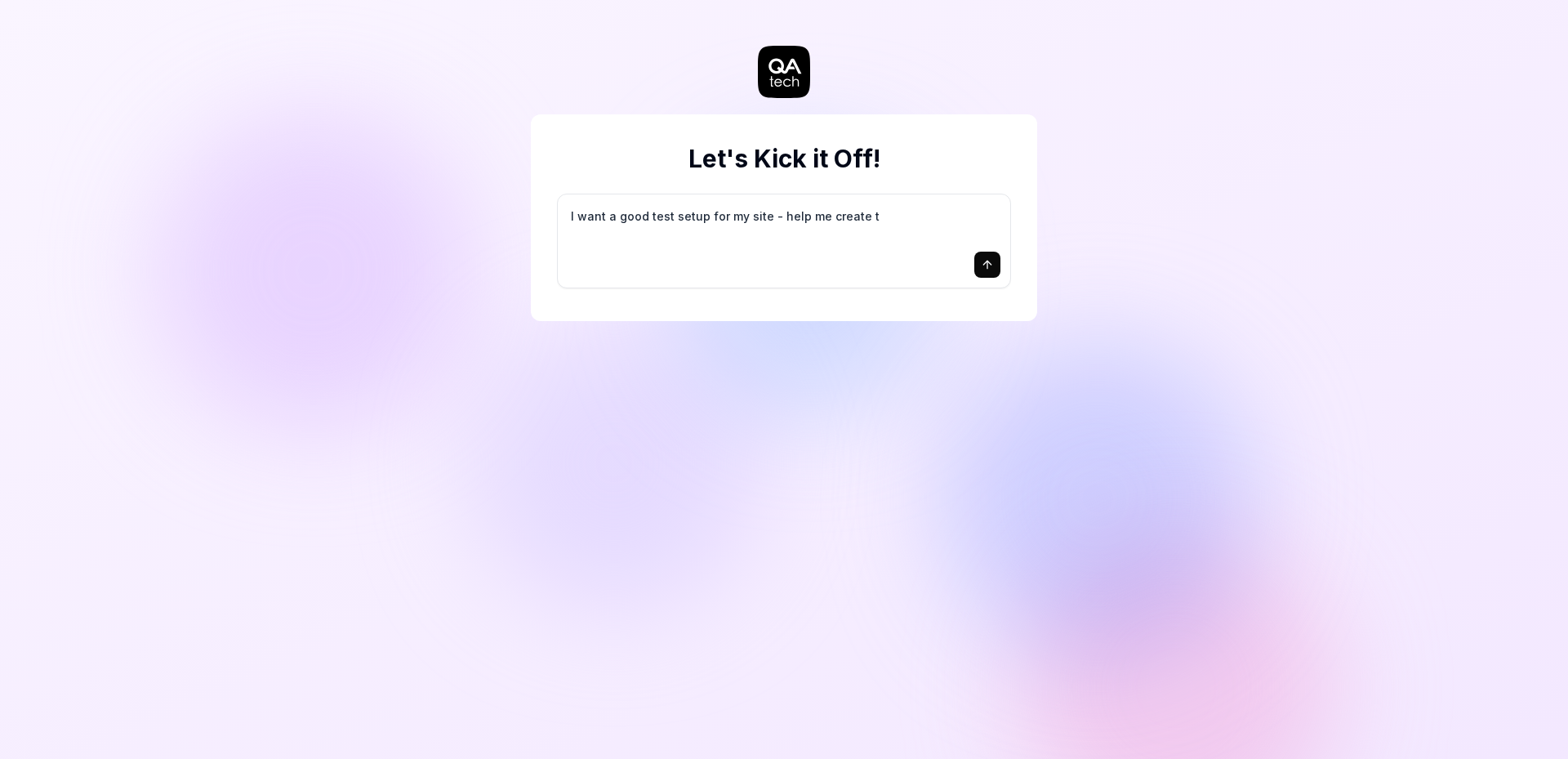
type textarea "*"
type textarea "I want a good test setup for my site - help me create th"
type textarea "*"
type textarea "I want a good test setup for my site - help me create the"
type textarea "*"
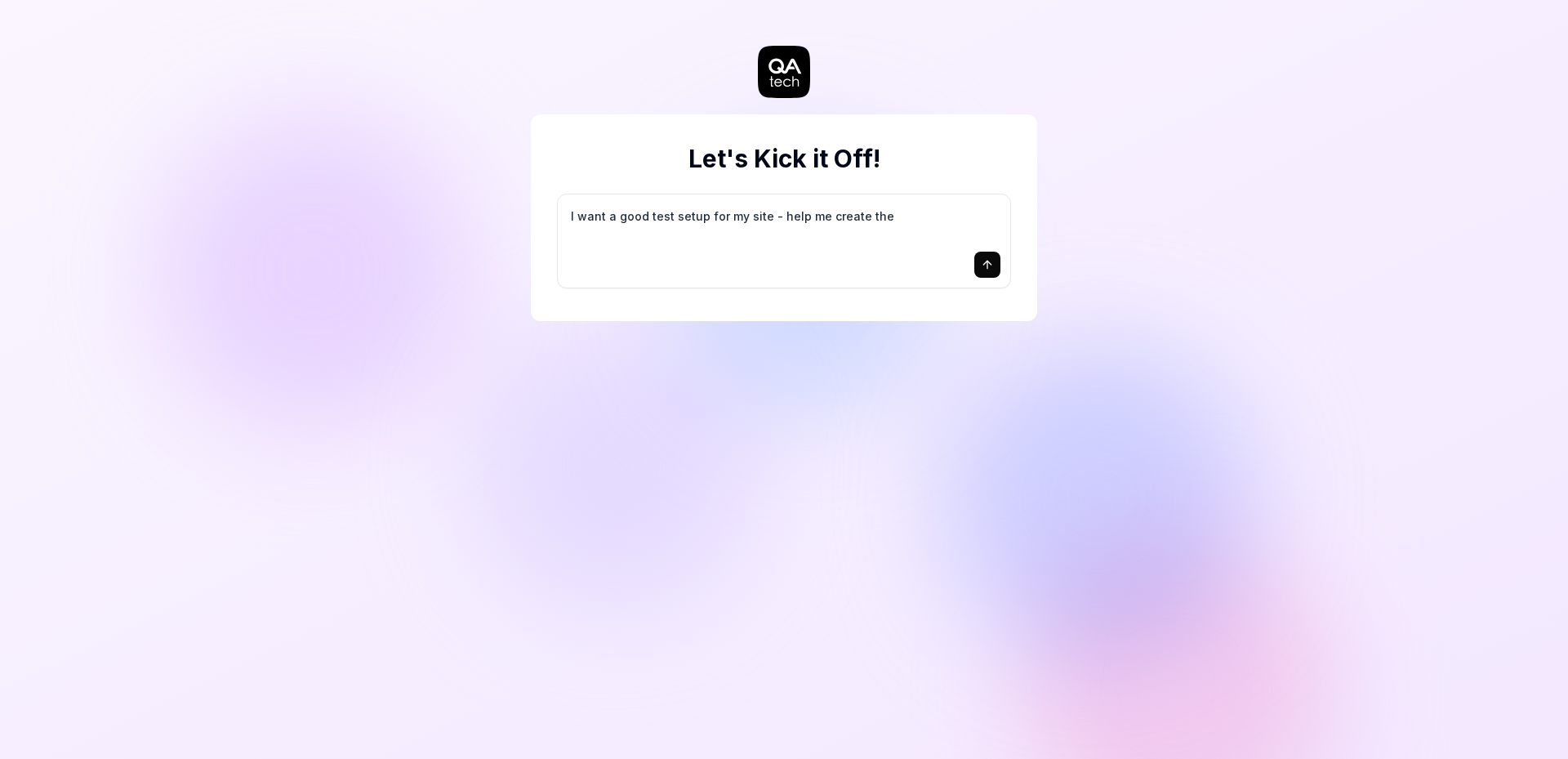
type textarea "I want a good test setup for my site - help me create the"
type textarea "*"
type textarea "I want a good test setup for my site - help me create the f"
type textarea "*"
type textarea "I want a good test setup for my site - help me create the fi"
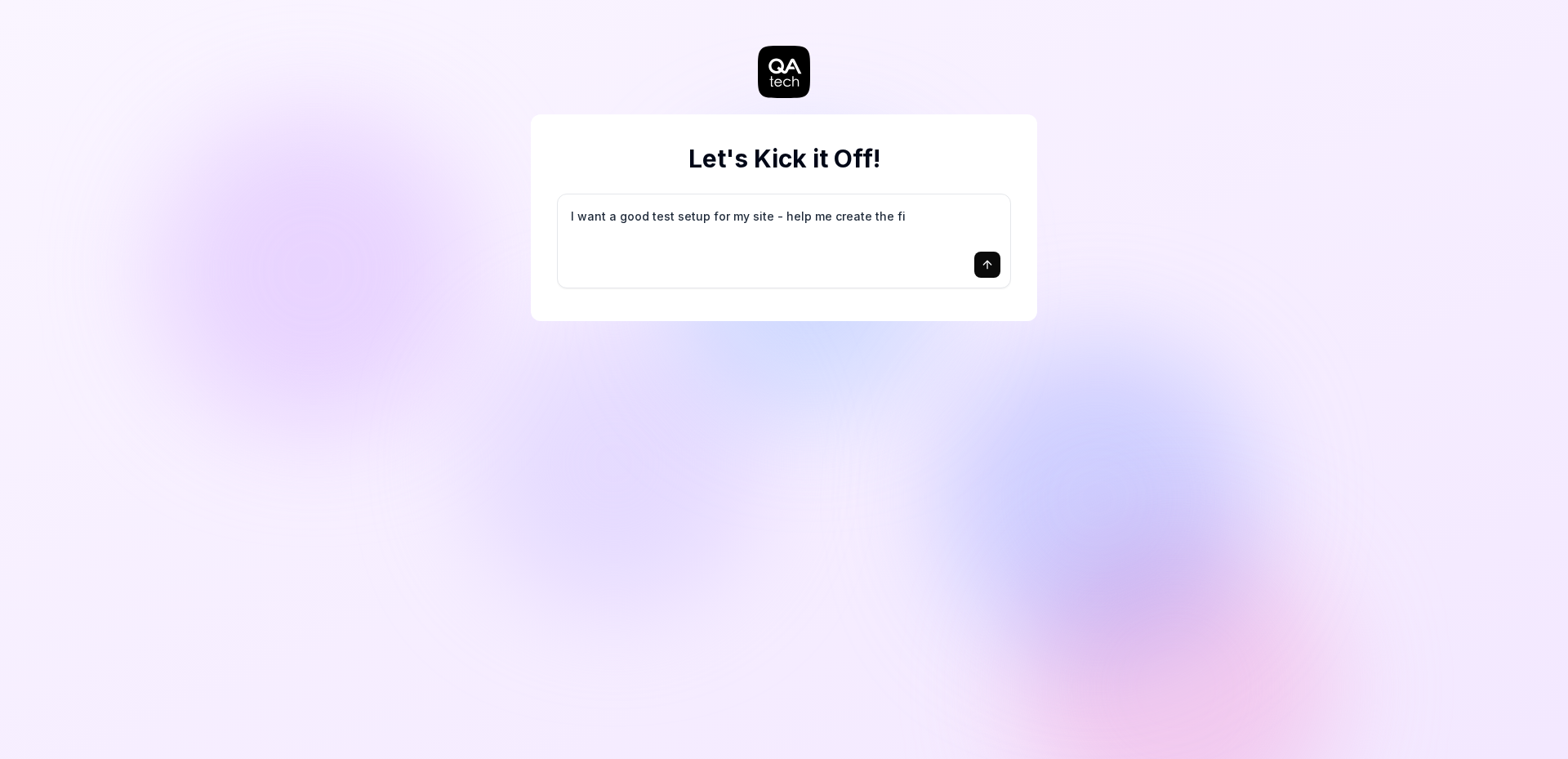
type textarea "*"
type textarea "I want a good test setup for my site - help me create the fir"
type textarea "*"
type textarea "I want a good test setup for my site - help me create the firs"
type textarea "*"
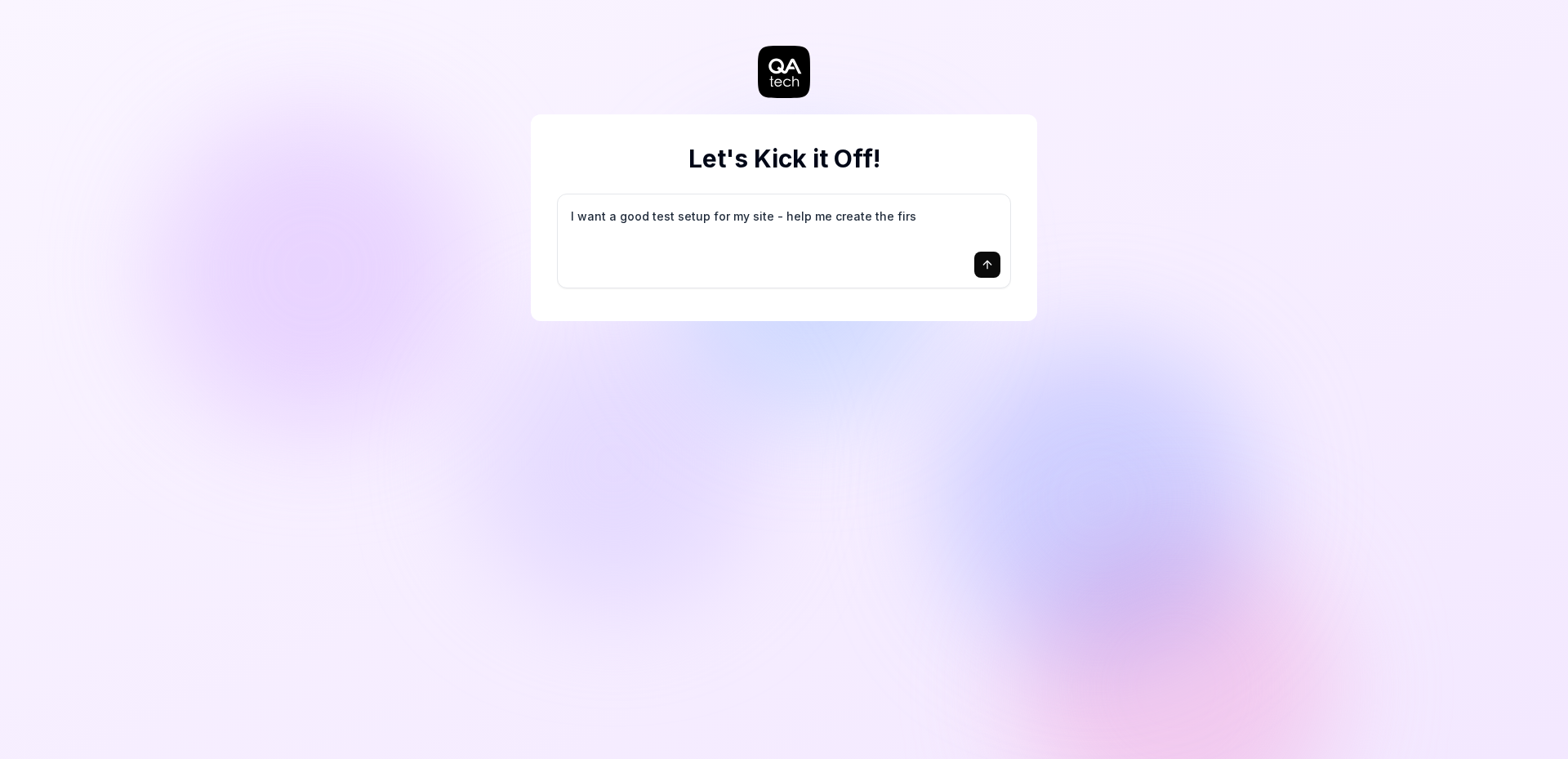
type textarea "I want a good test setup for my site - help me create the first"
type textarea "*"
type textarea "I want a good test setup for my site - help me create the first"
type textarea "*"
type textarea "I want a good test setup for my site - help me create the first 3"
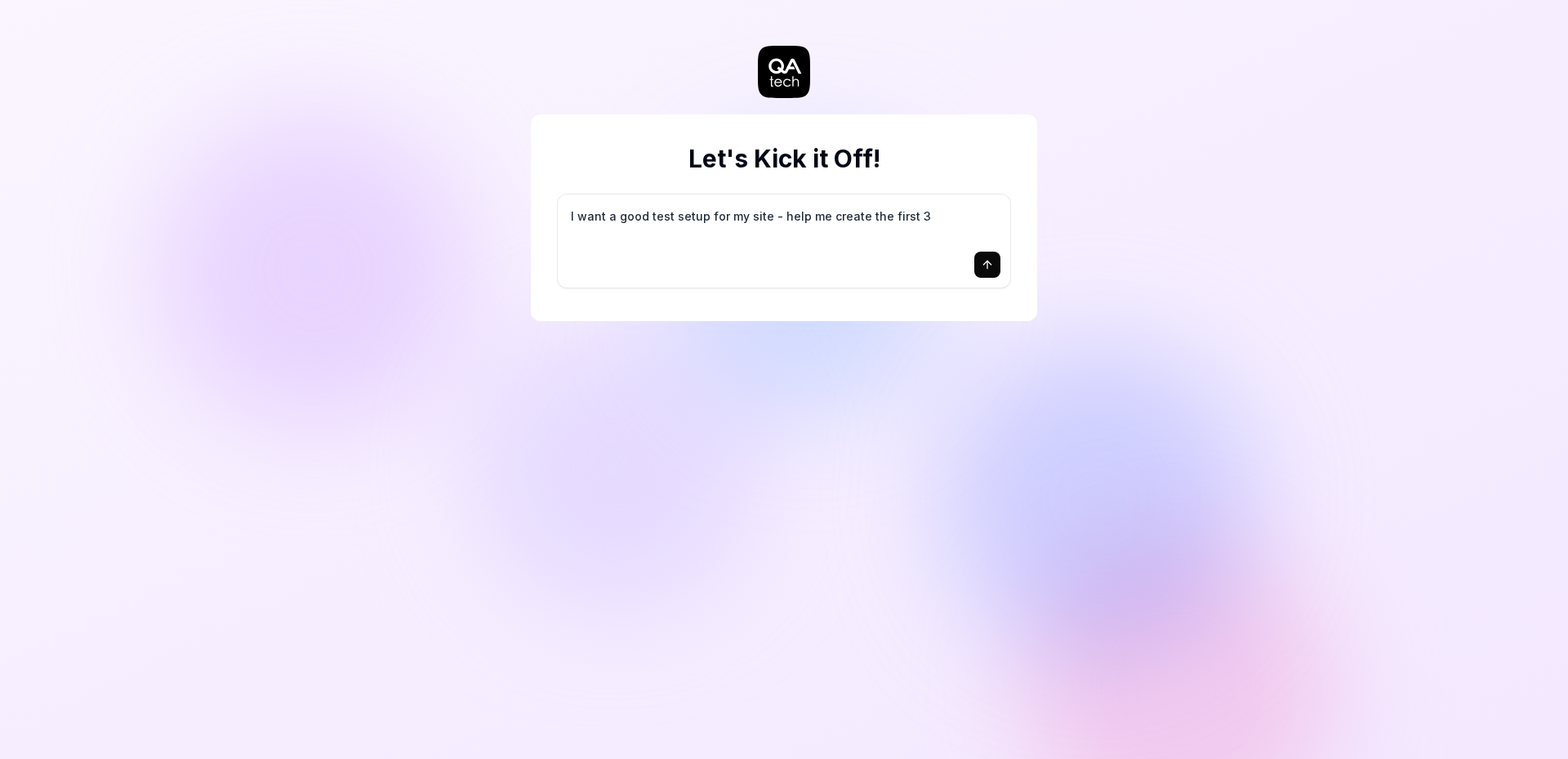
type textarea "*"
type textarea "I want a good test setup for my site - help me create the first 3-"
type textarea "*"
type textarea "I want a good test setup for my site - help me create the first 3-5"
type textarea "*"
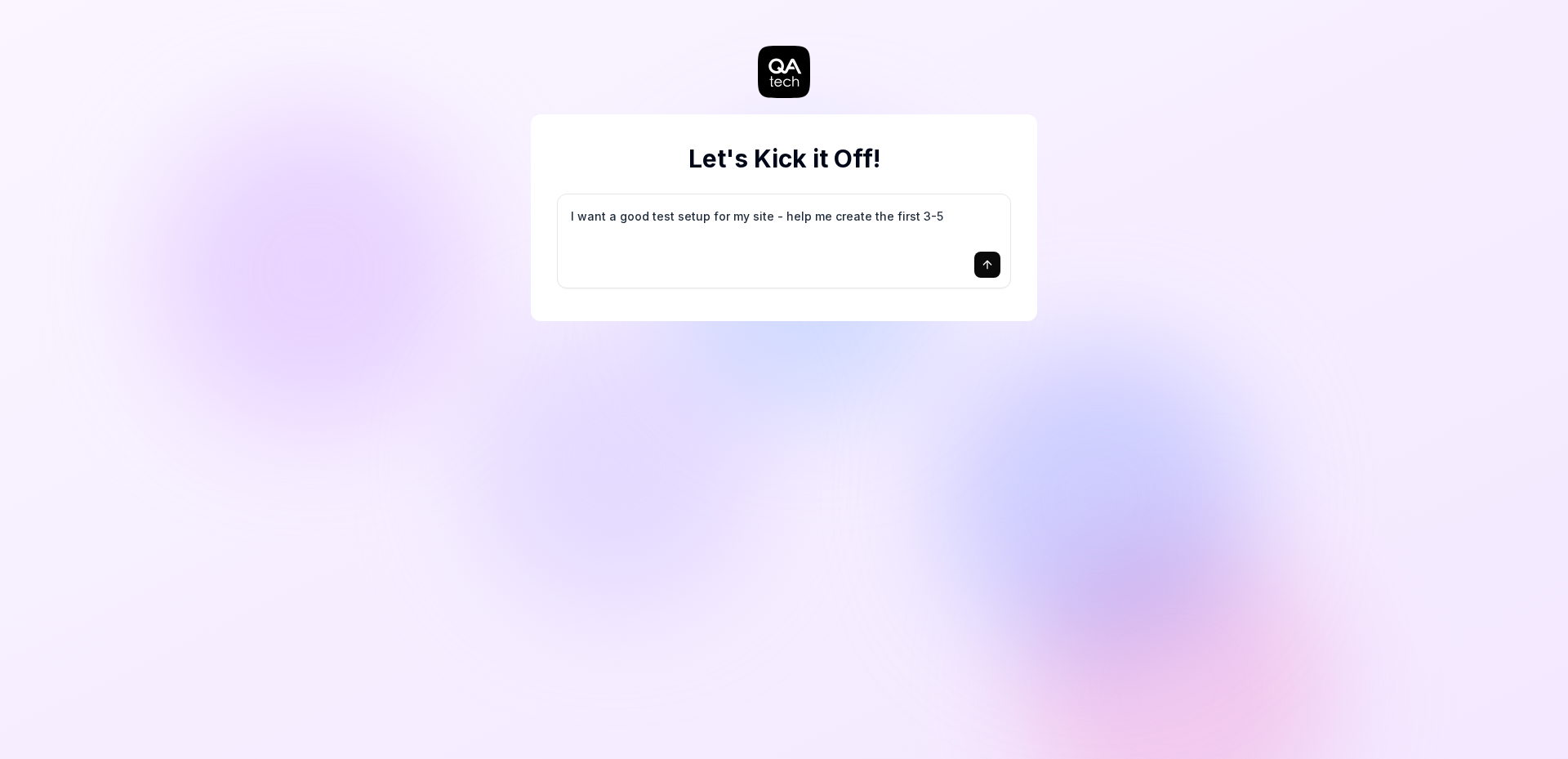
type textarea "I want a good test setup for my site - help me create the first 3-5"
type textarea "*"
type textarea "I want a good test setup for my site - help me create the first 3-5 t"
type textarea "*"
type textarea "I want a good test setup for my site - help me create the first 3-5 te"
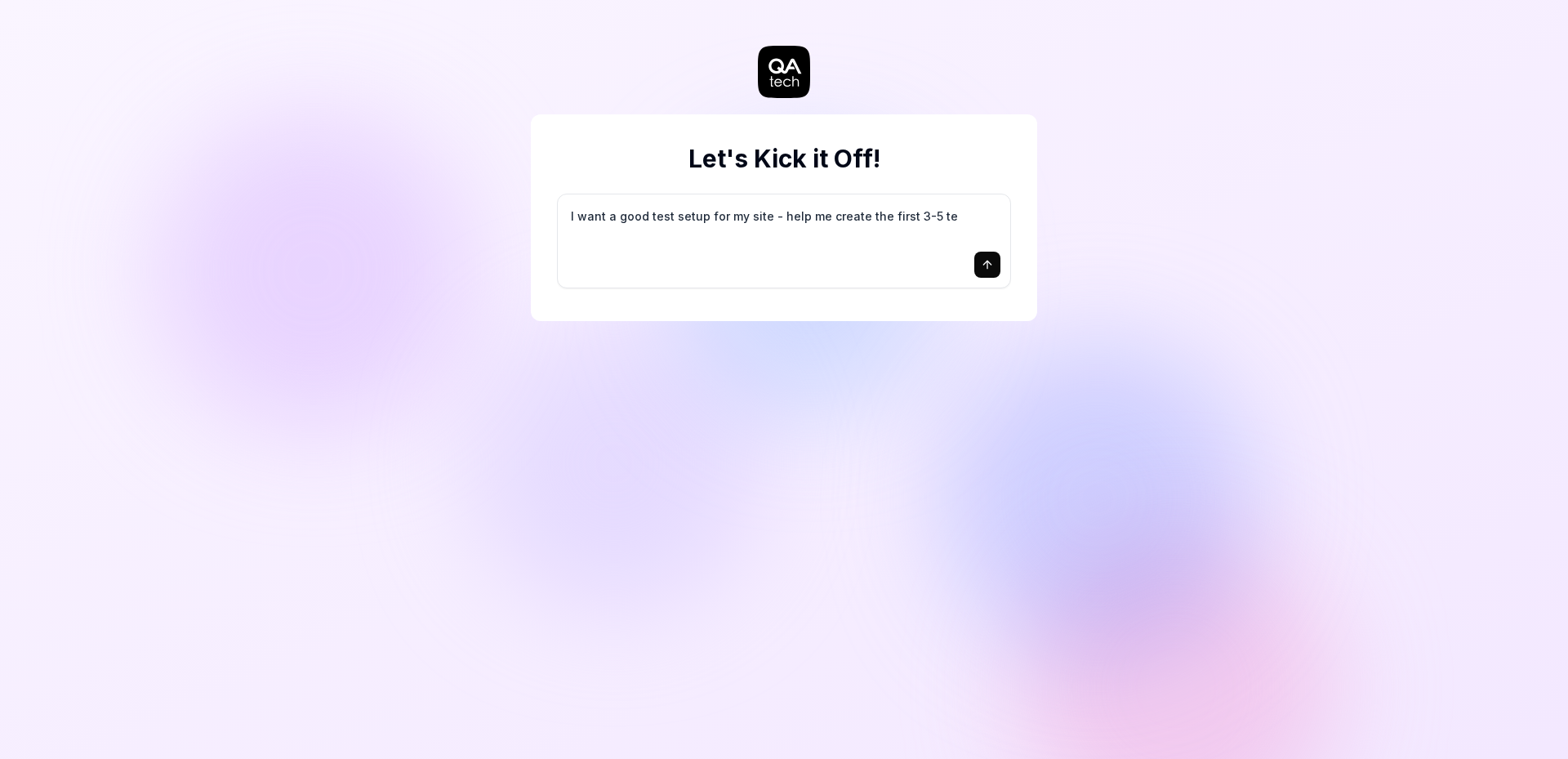
type textarea "*"
type textarea "I want a good test setup for my site - help me create the first 3-5 tes"
type textarea "*"
type textarea "I want a good test setup for my site - help me create the first 3-5 test"
type textarea "*"
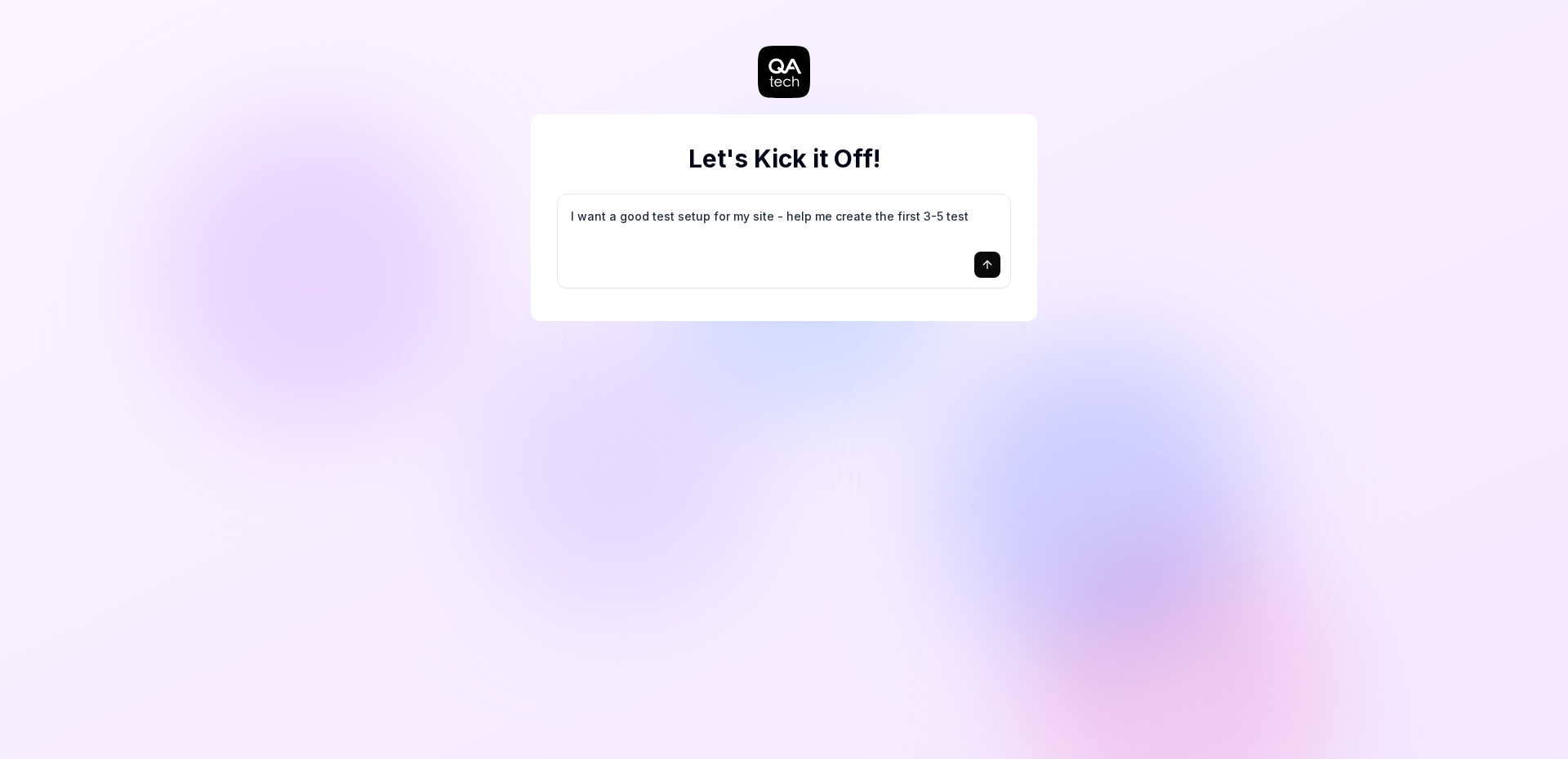
type textarea "I want a good test setup for my site - help me create the first 3-5 test"
type textarea "*"
type textarea "I want a good test setup for my site - help me create the first 3-5 test c"
type textarea "*"
type textarea "I want a good test setup for my site - help me create the first 3-5 test ca"
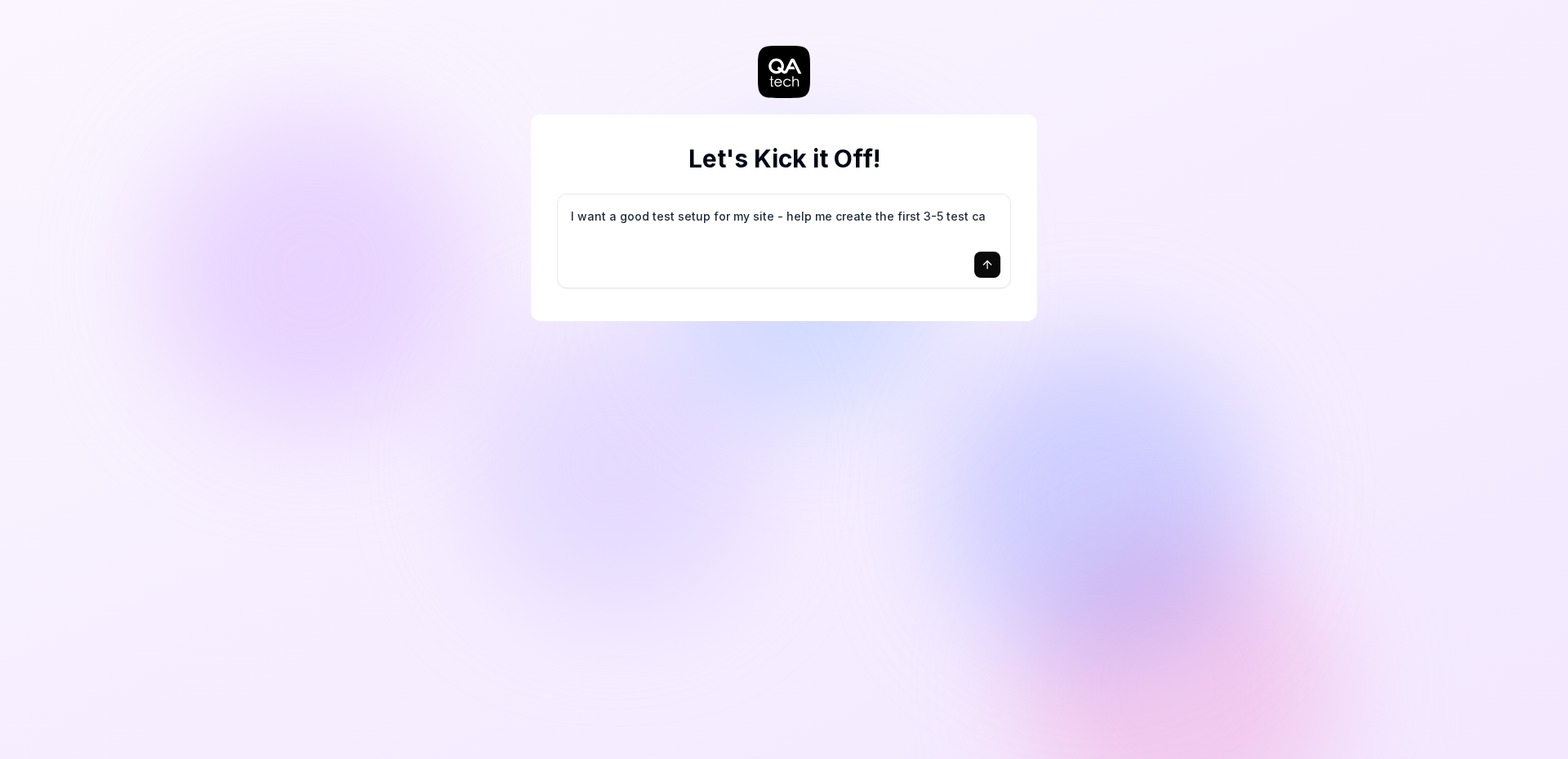
type textarea "*"
type textarea "I want a good test setup for my site - help me create the first 3-5 test cas"
type textarea "*"
type textarea "I want a good test setup for my site - help me create the first 3-5 test case"
type textarea "*"
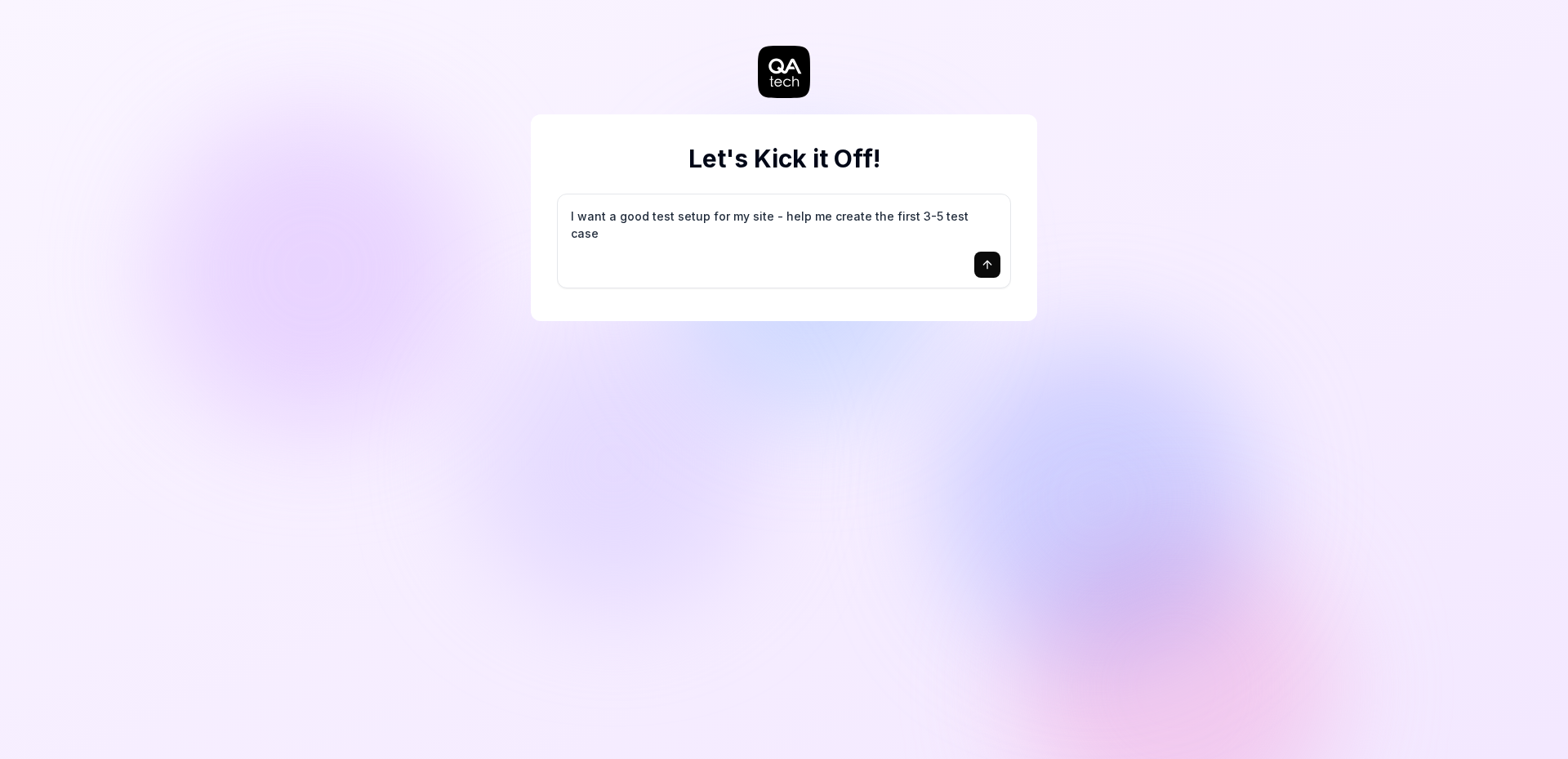
type textarea "I want a good test setup for my site - help me create the first 3-5 test cases"
click at [987, 261] on icon "submit" at bounding box center [987, 264] width 13 height 13
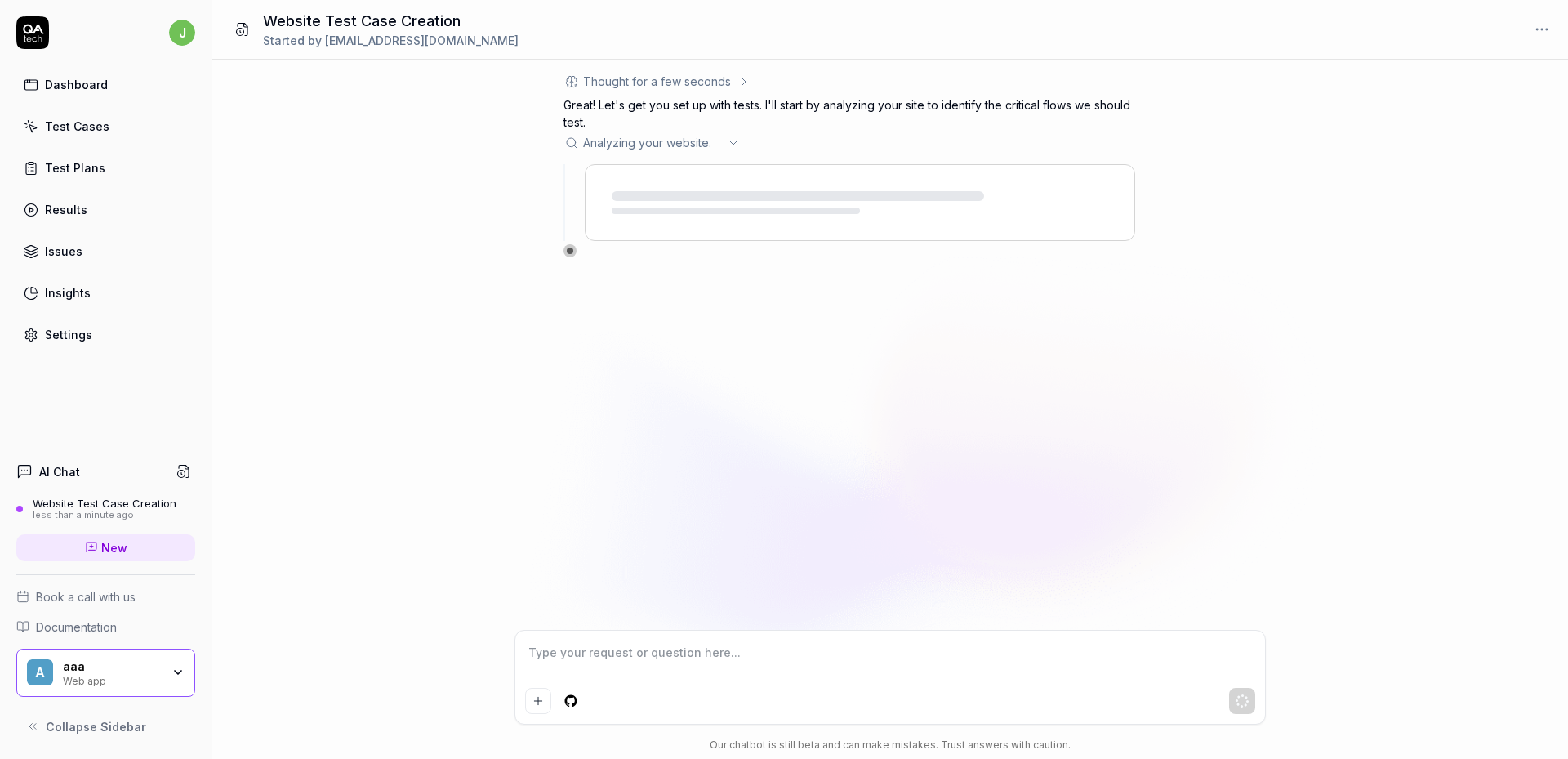
click at [705, 143] on span "Analyzing your website . .." at bounding box center [652, 142] width 138 height 17
click at [735, 146] on icon at bounding box center [733, 143] width 13 height 13
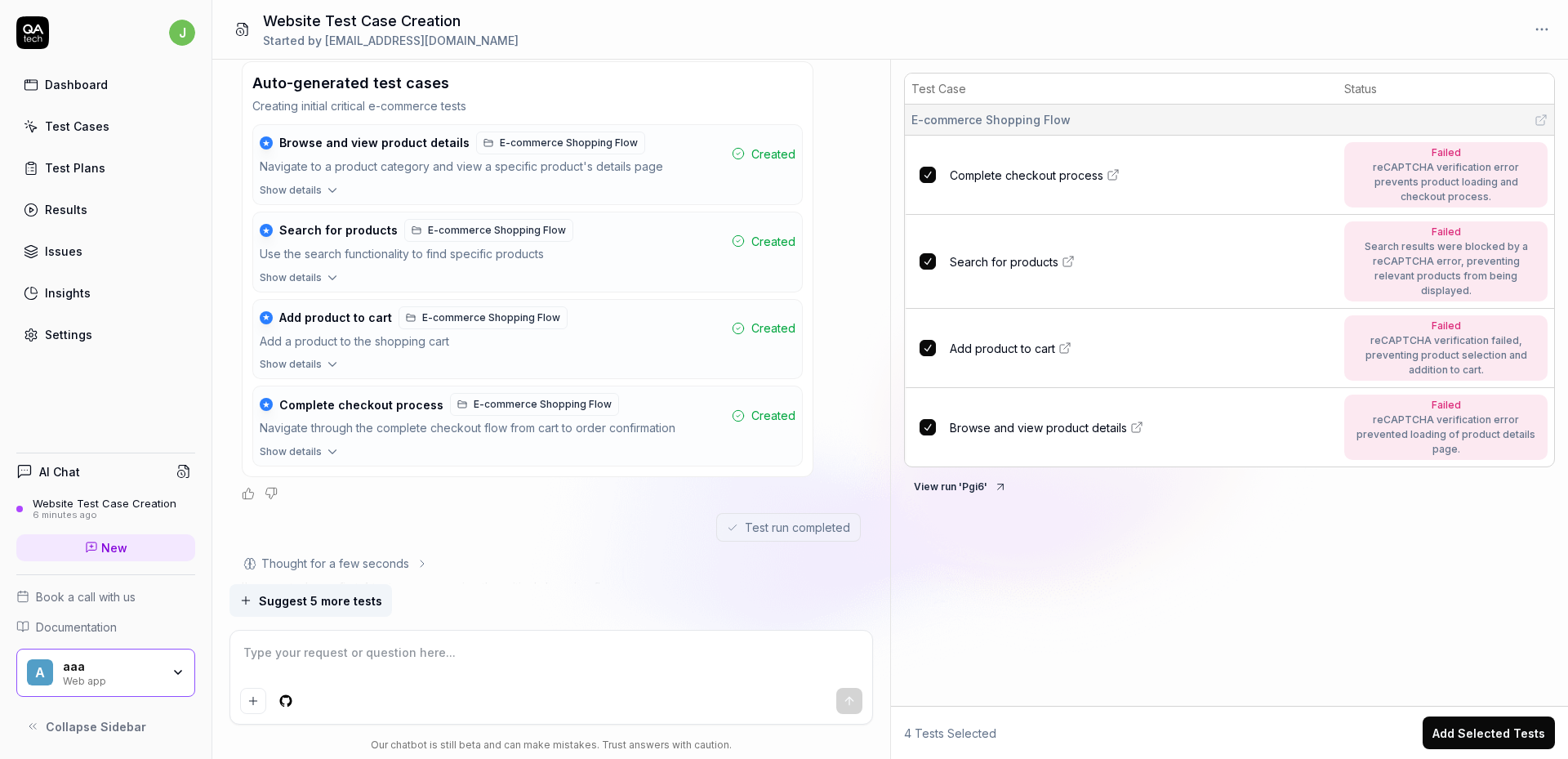
scroll to position [822, 0]
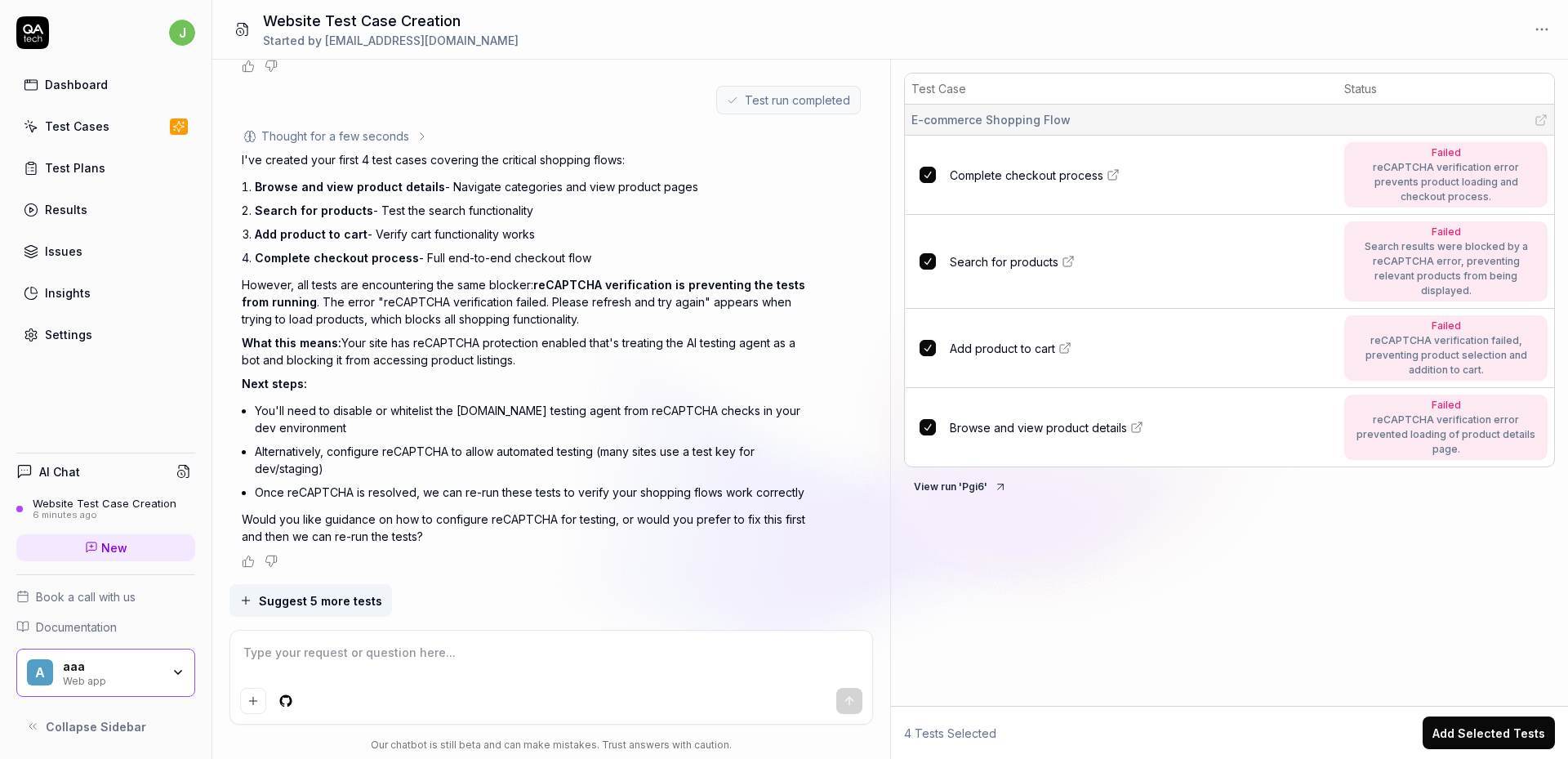
type textarea "*"
